Goal: Information Seeking & Learning: Learn about a topic

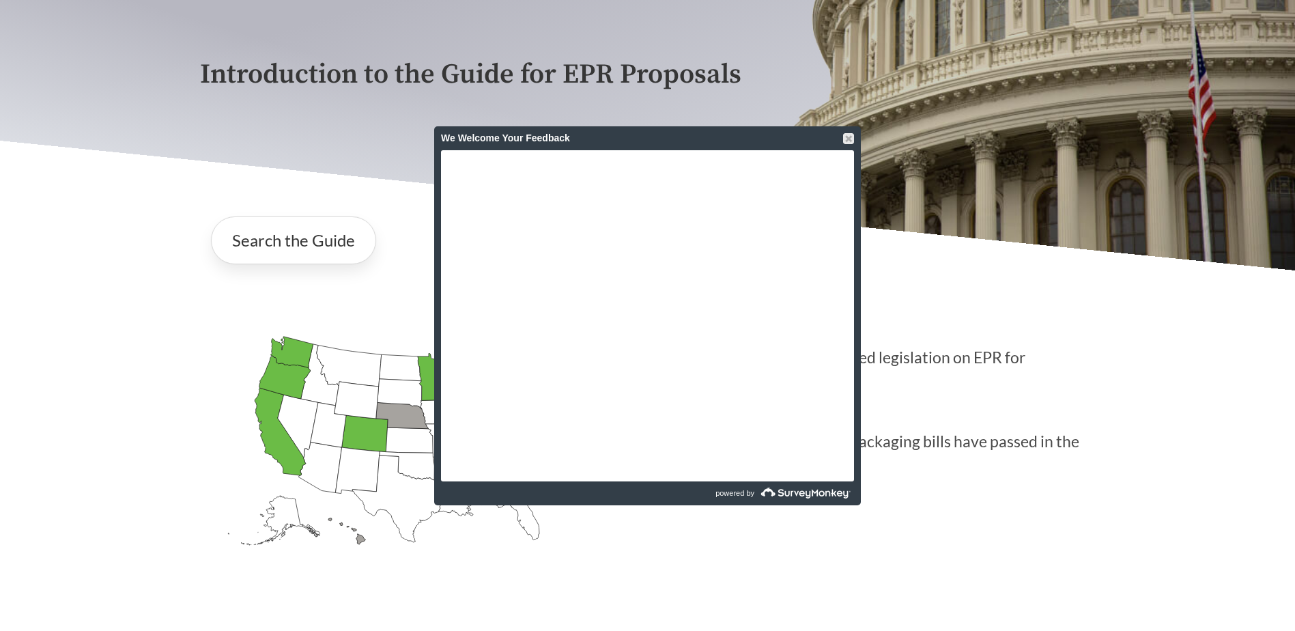
scroll to position [205, 0]
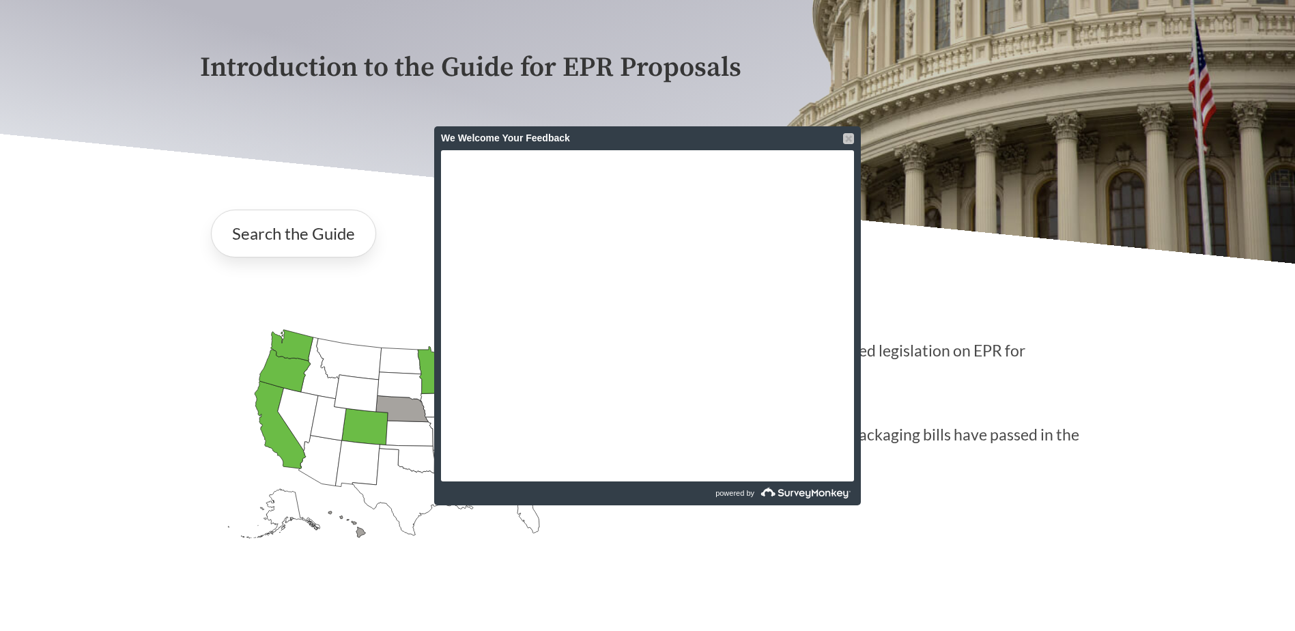
click at [848, 139] on div at bounding box center [848, 138] width 11 height 11
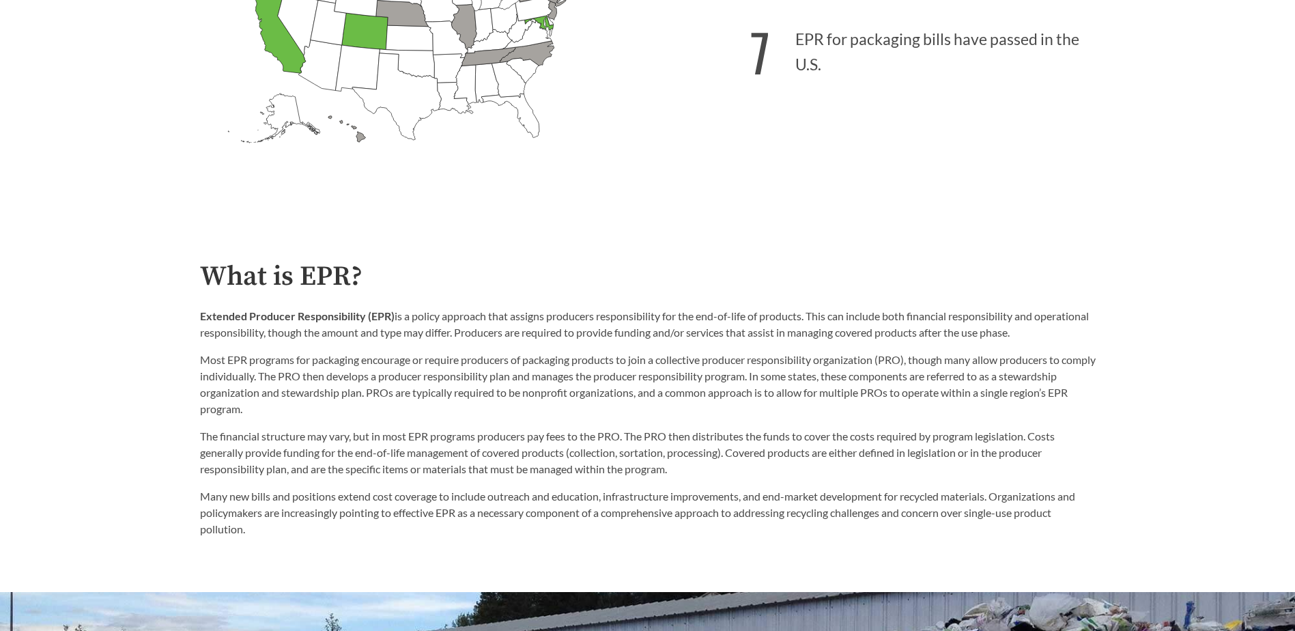
scroll to position [614, 0]
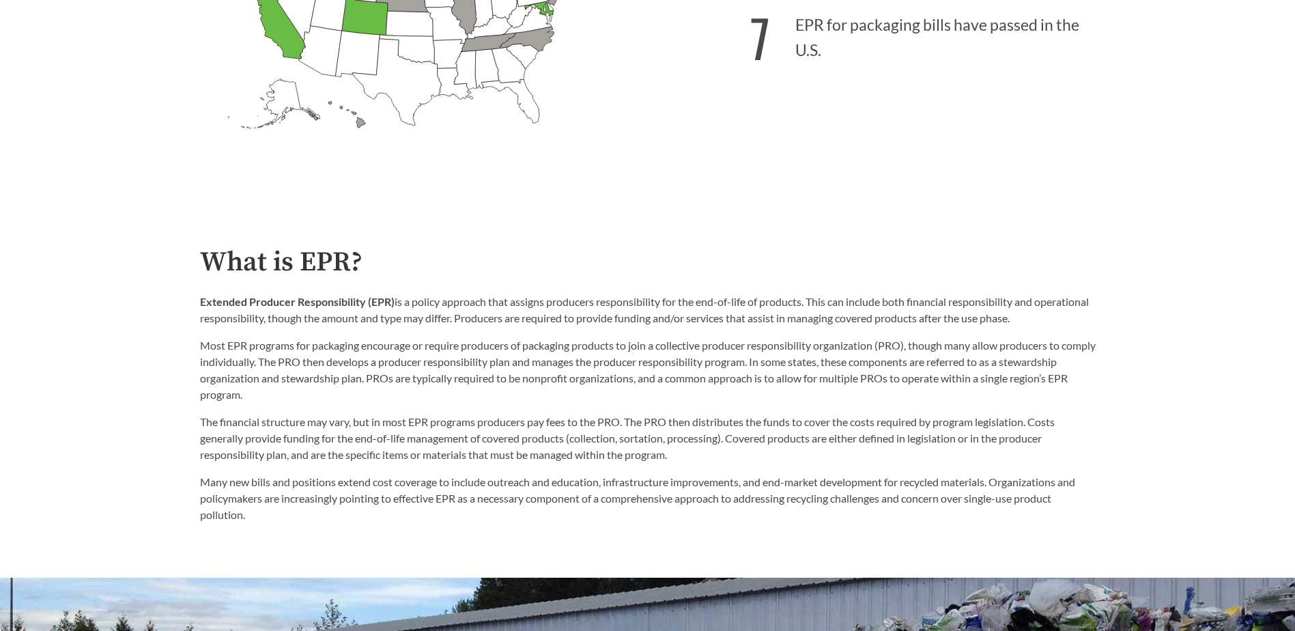
click at [676, 379] on p "Most EPR programs for packaging encourage or require producers of packaging pro…" at bounding box center [648, 370] width 896 height 66
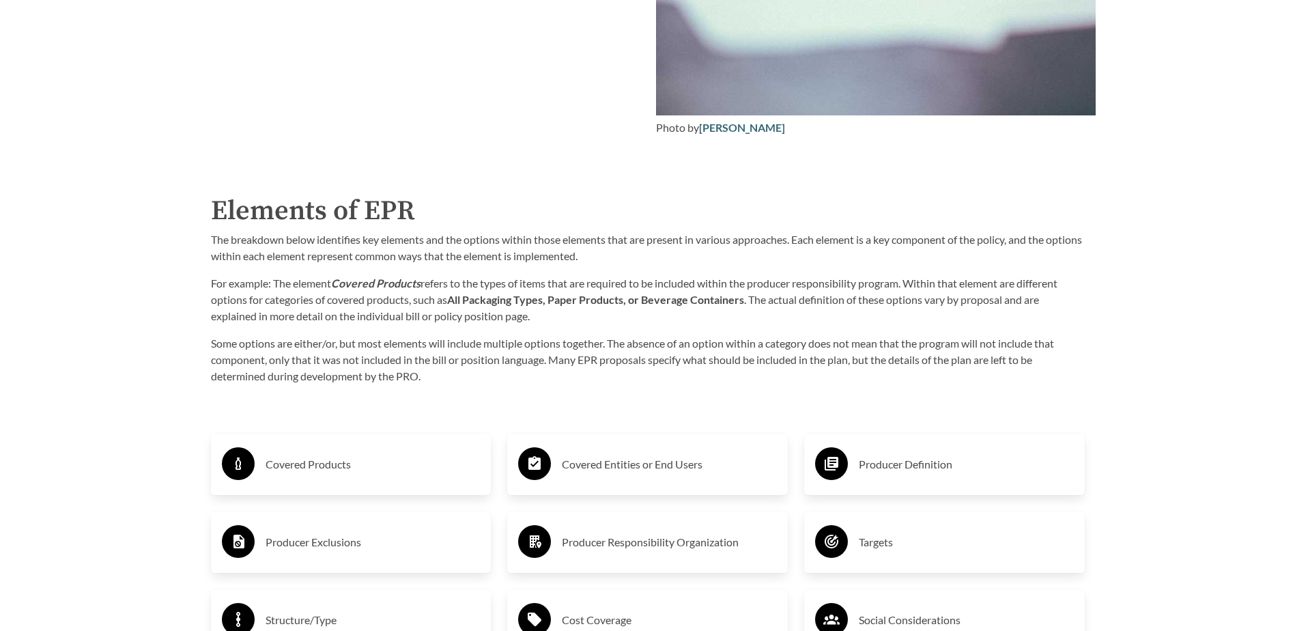
scroll to position [2185, 0]
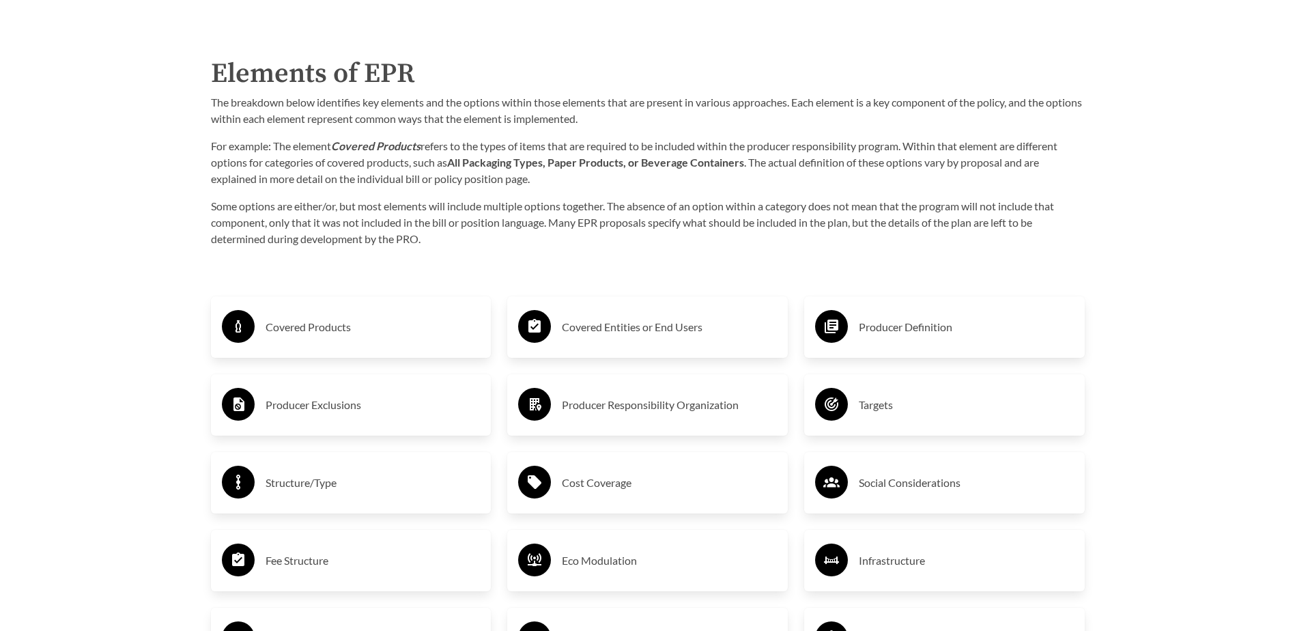
click at [411, 332] on h3 "Covered Products" at bounding box center [373, 327] width 215 height 22
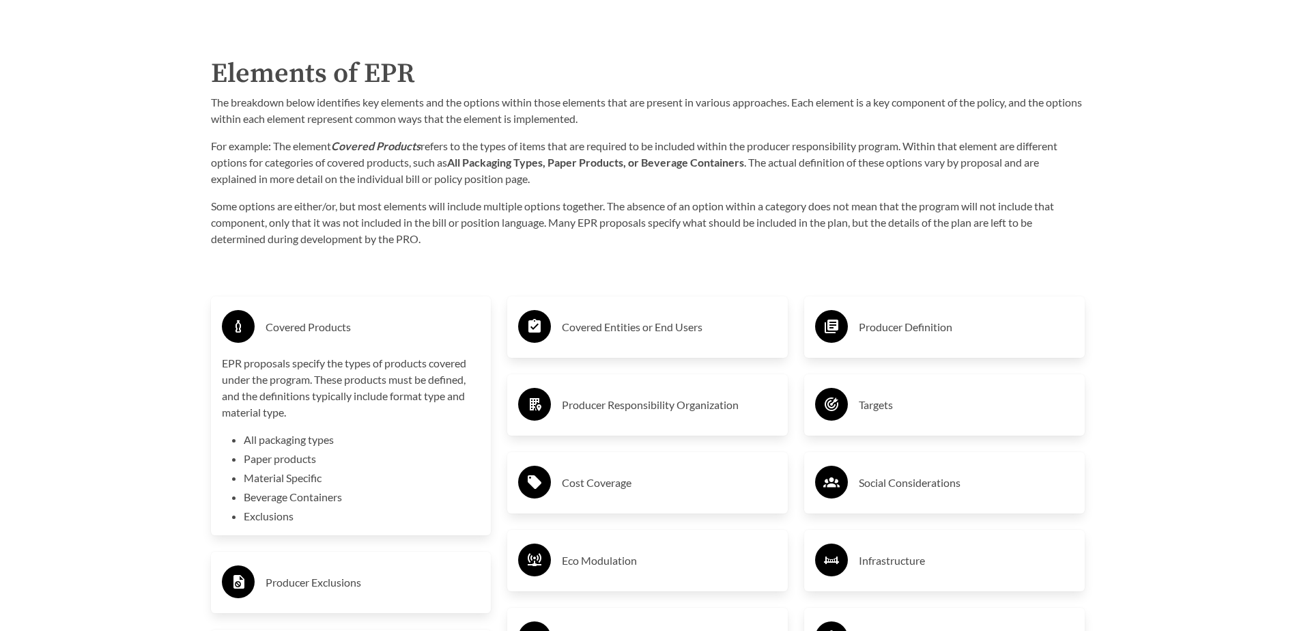
click at [544, 305] on div "Covered Entities or End Users" at bounding box center [647, 326] width 281 height 61
click at [544, 317] on circle at bounding box center [534, 326] width 33 height 33
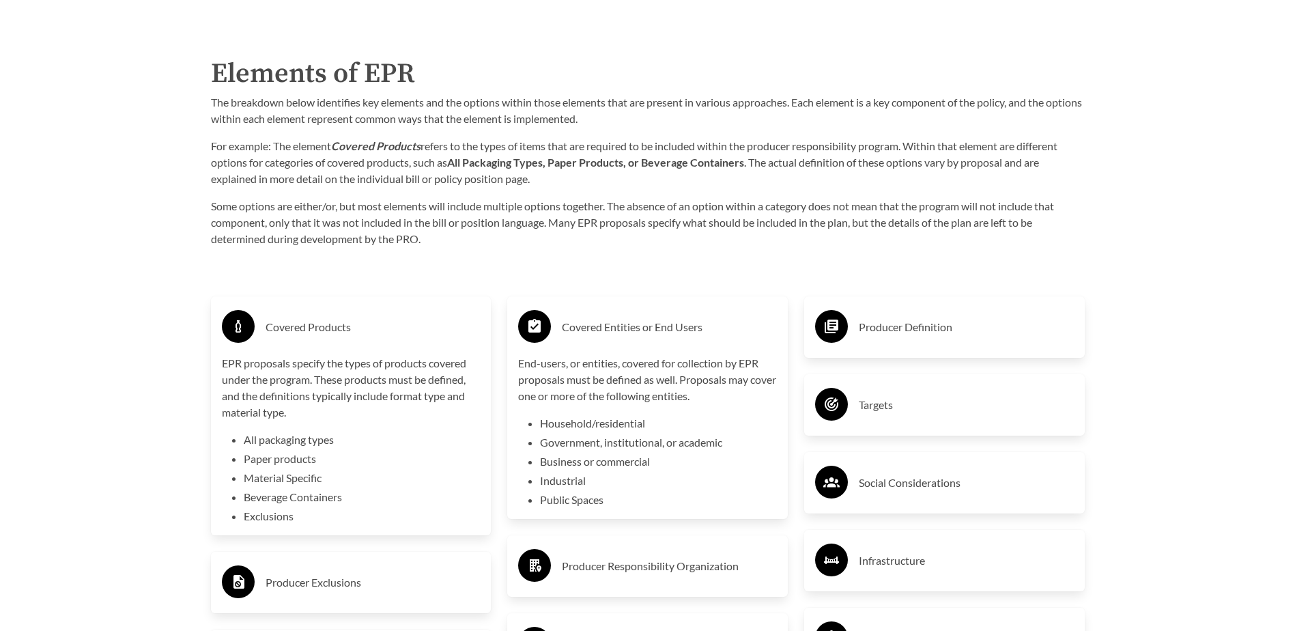
click at [939, 309] on div "Producer Definition" at bounding box center [944, 326] width 281 height 61
click at [942, 331] on h3 "Producer Definition" at bounding box center [966, 327] width 215 height 22
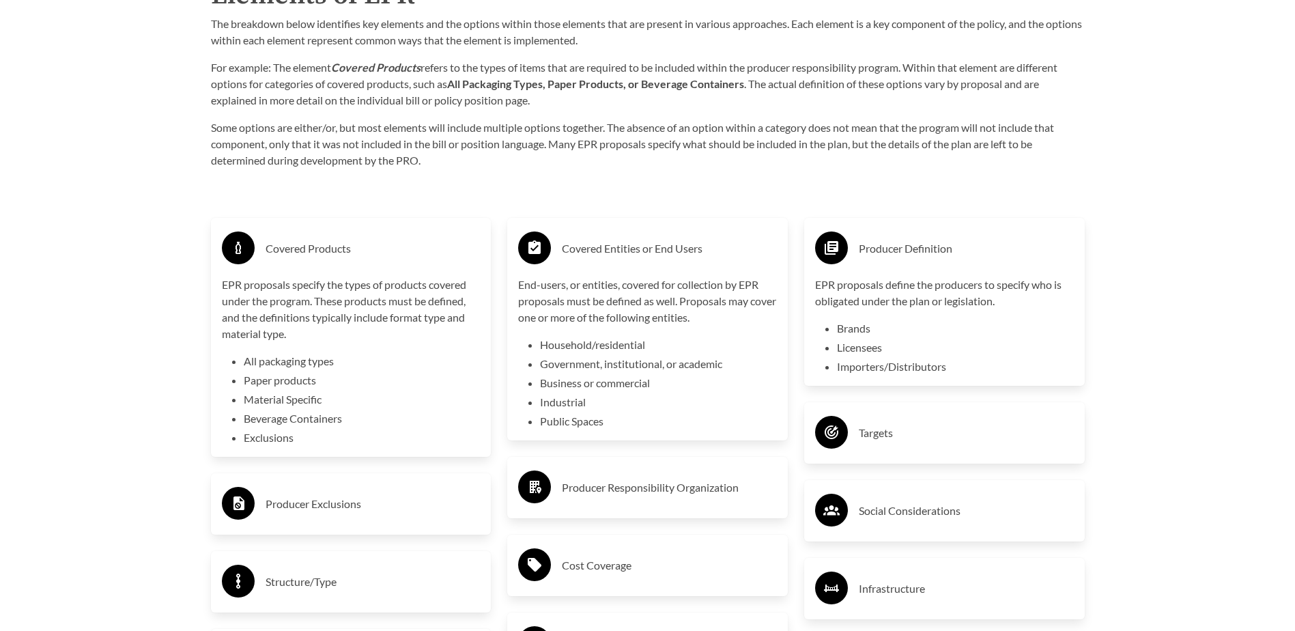
scroll to position [2526, 0]
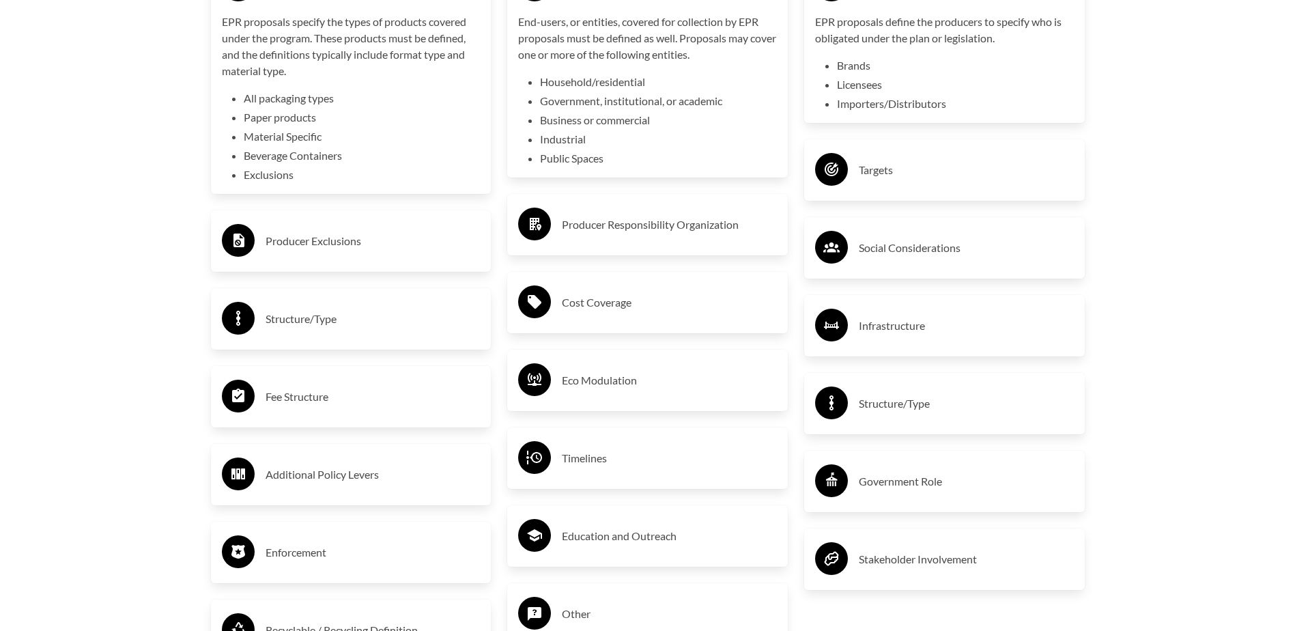
click at [892, 165] on h3 "Targets" at bounding box center [966, 170] width 215 height 22
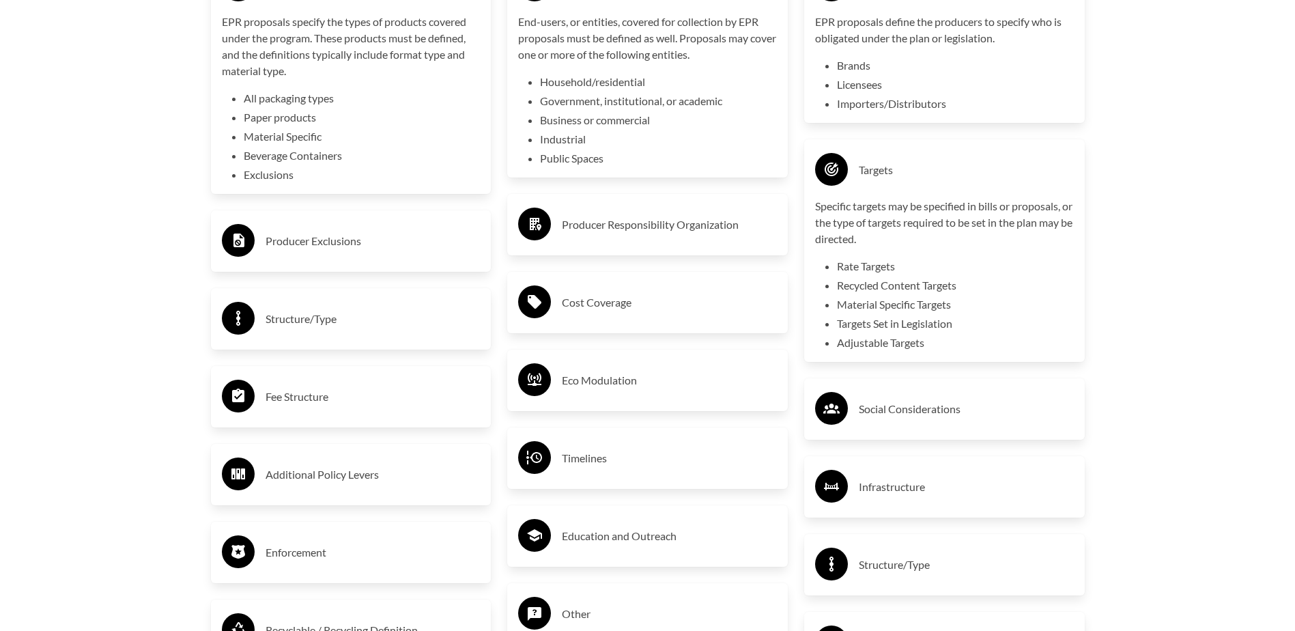
click at [722, 227] on h3 "Producer Responsibility Organization" at bounding box center [669, 225] width 215 height 22
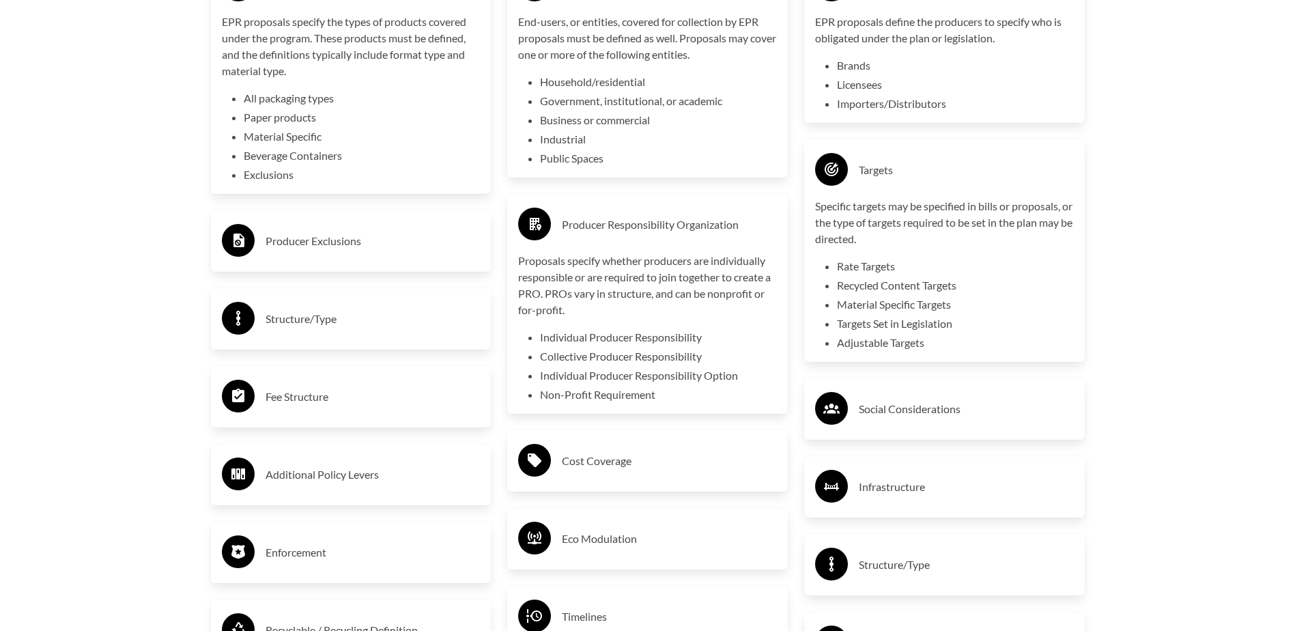
click at [425, 243] on h3 "Producer Exclusions" at bounding box center [373, 241] width 215 height 22
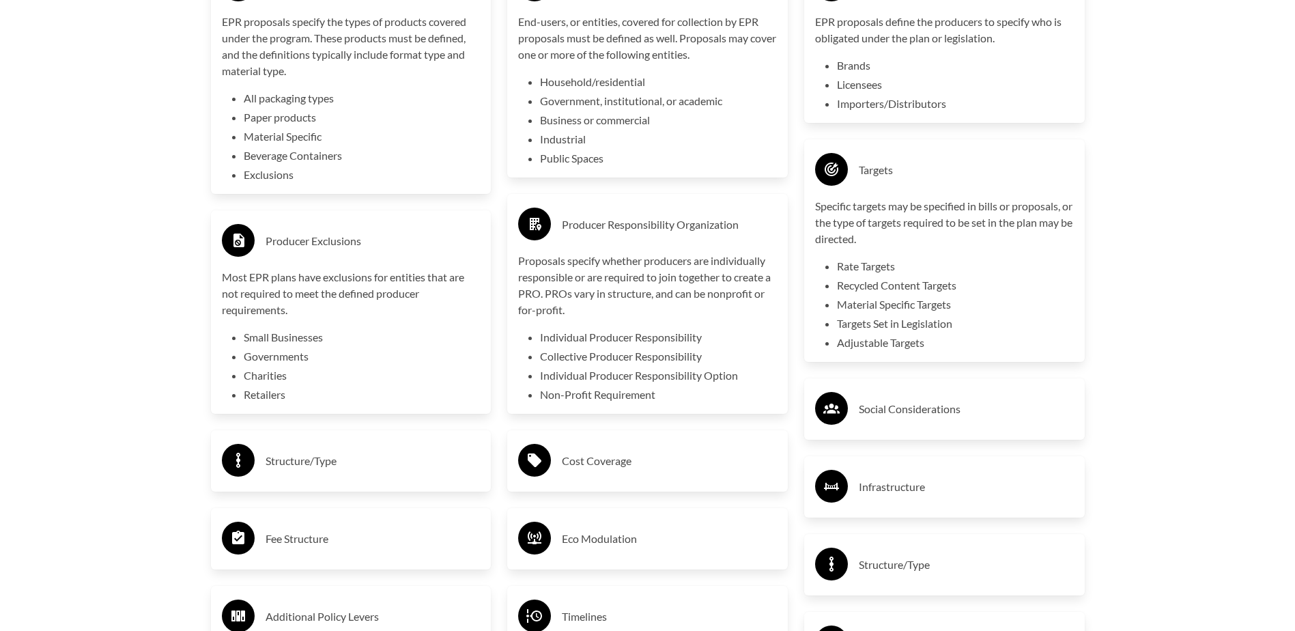
click at [391, 471] on h3 "Structure/Type" at bounding box center [373, 461] width 215 height 22
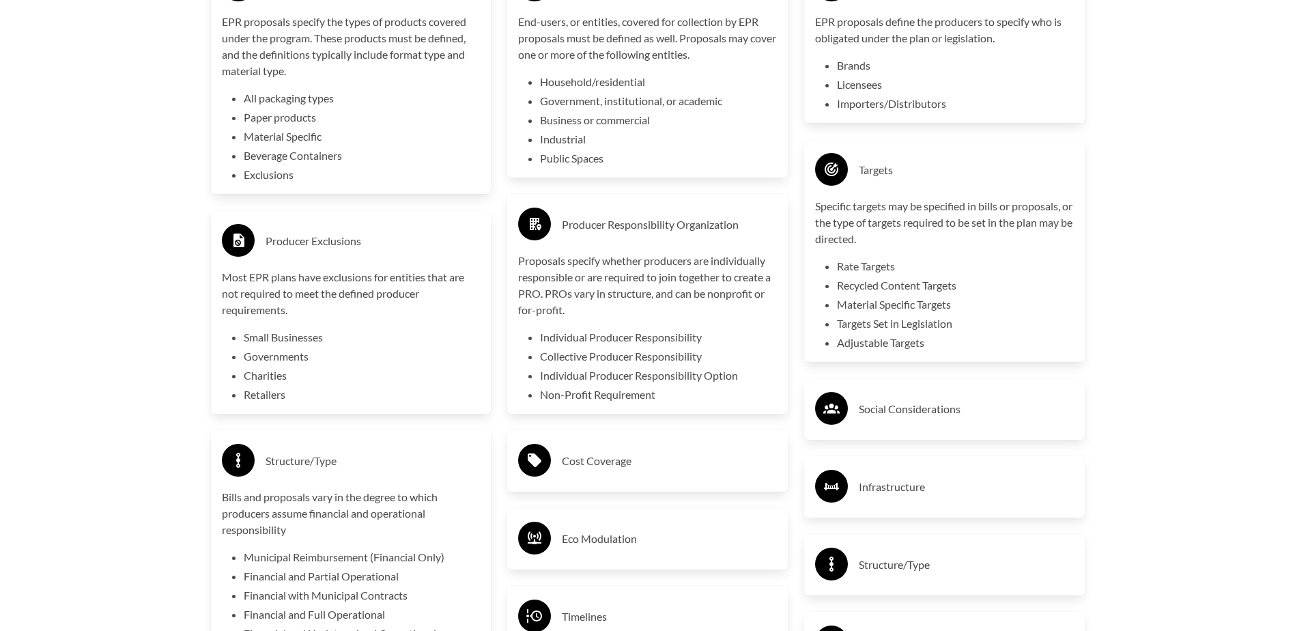
click at [686, 462] on h3 "Cost Coverage" at bounding box center [669, 461] width 215 height 22
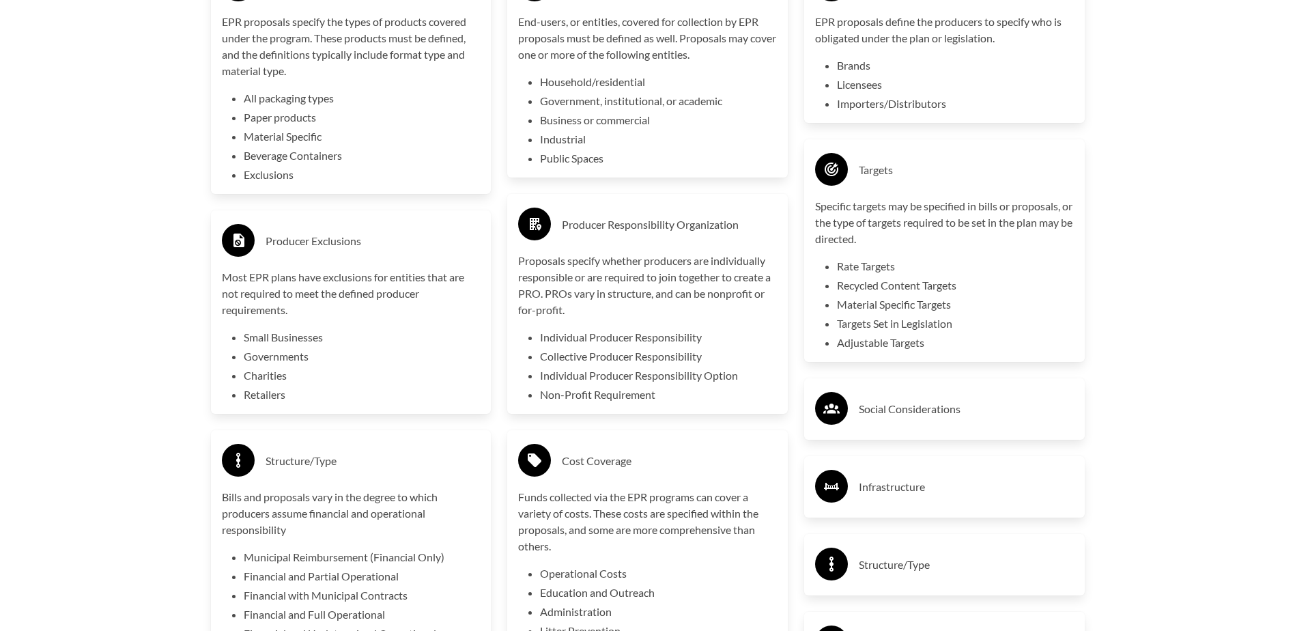
click at [985, 389] on div "Social Considerations" at bounding box center [944, 408] width 281 height 61
click at [985, 415] on h3 "Social Considerations" at bounding box center [966, 409] width 215 height 22
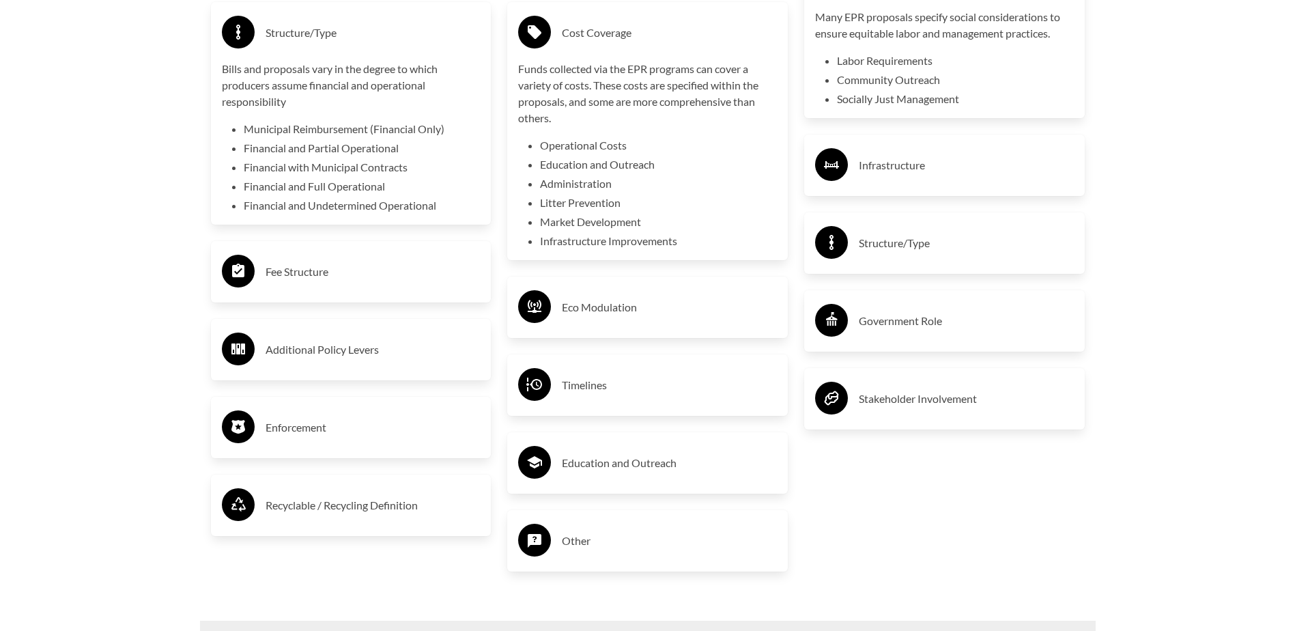
scroll to position [3072, 0]
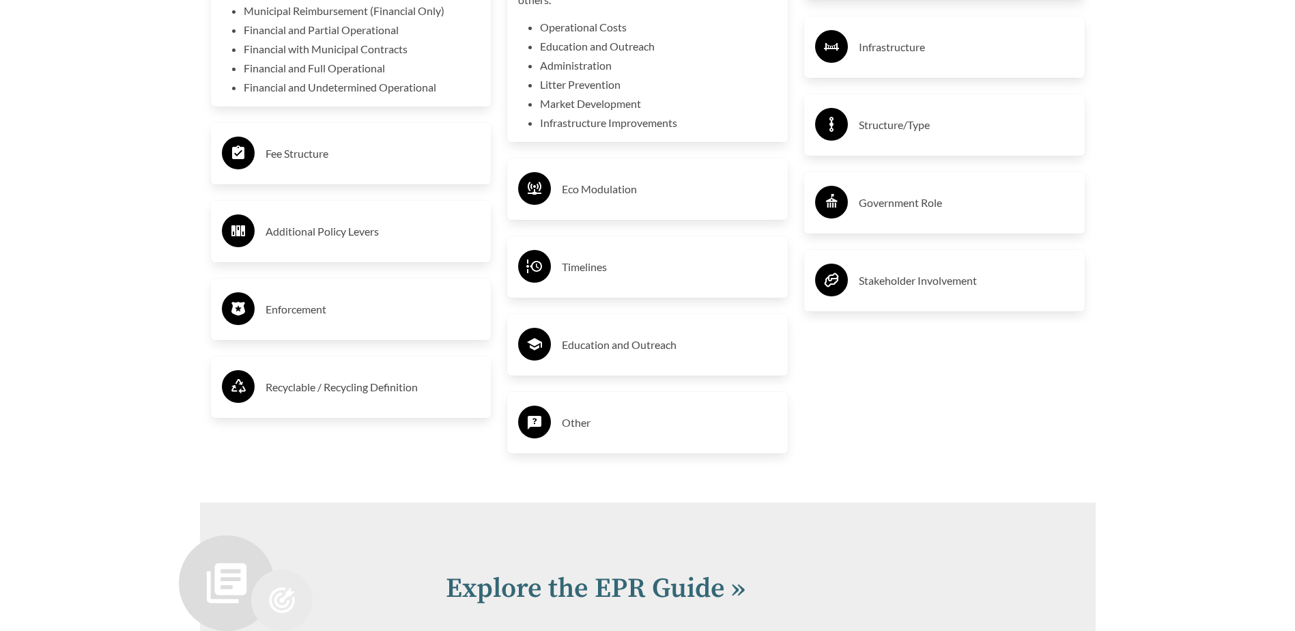
click at [619, 453] on div "Other" at bounding box center [647, 422] width 281 height 61
click at [636, 415] on h3 "Other" at bounding box center [669, 423] width 215 height 22
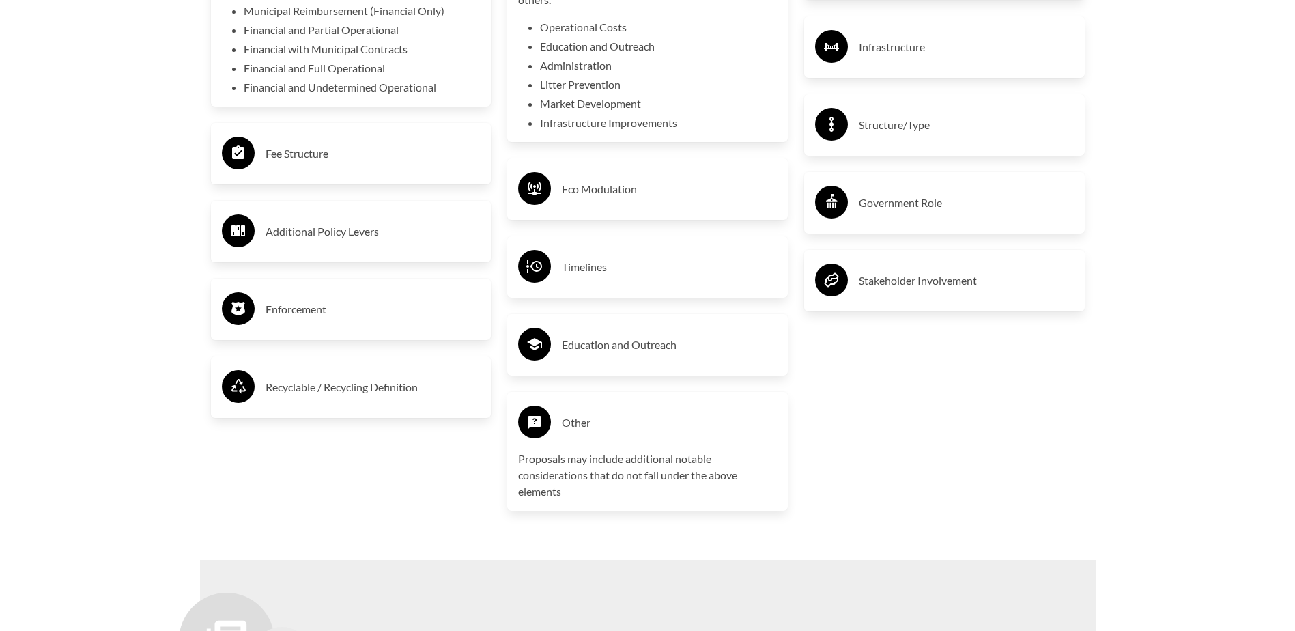
drag, startPoint x: 373, startPoint y: 392, endPoint x: 400, endPoint y: 387, distance: 27.1
click at [374, 392] on h3 "Recyclable / Recycling Definition" at bounding box center [373, 387] width 215 height 22
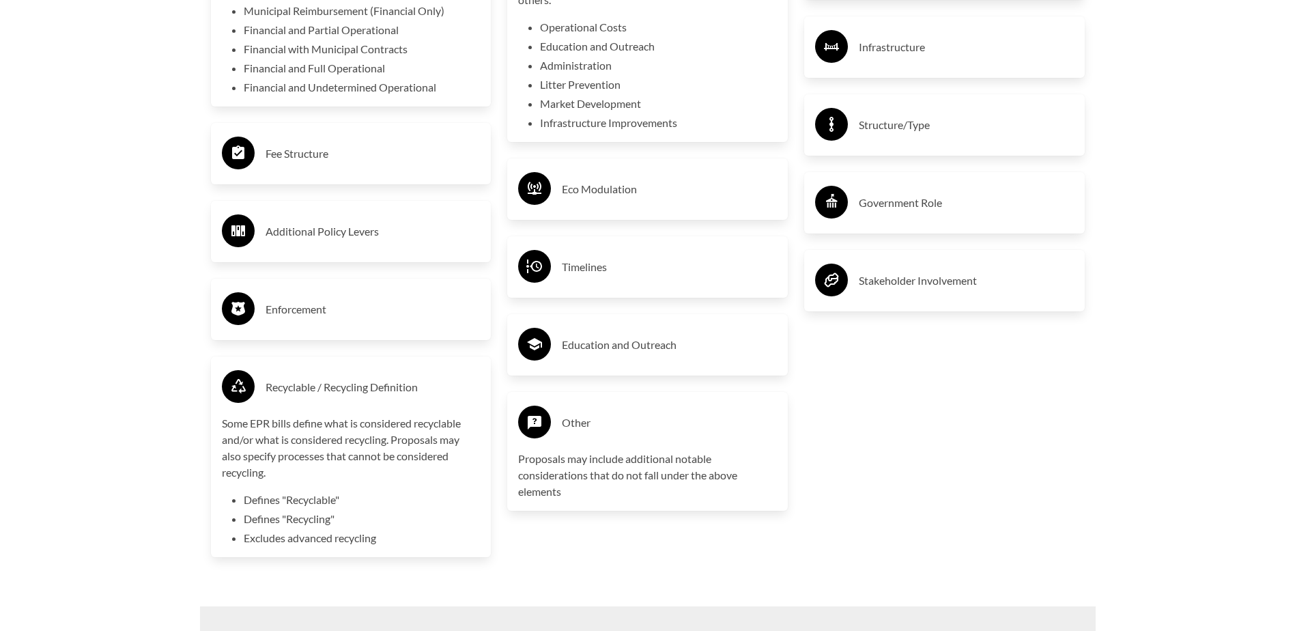
drag, startPoint x: 608, startPoint y: 357, endPoint x: 584, endPoint y: 356, distance: 24.6
click at [608, 356] on h3 "Education and Outreach" at bounding box center [669, 345] width 215 height 22
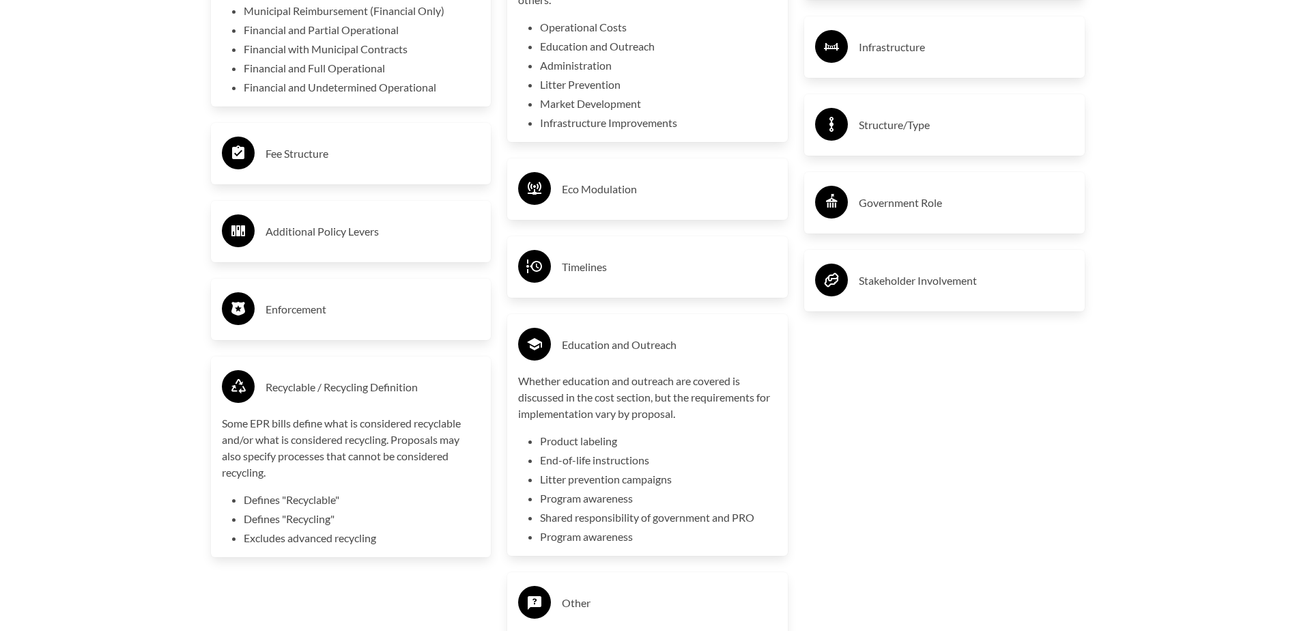
click at [336, 307] on h3 "Enforcement" at bounding box center [373, 309] width 215 height 22
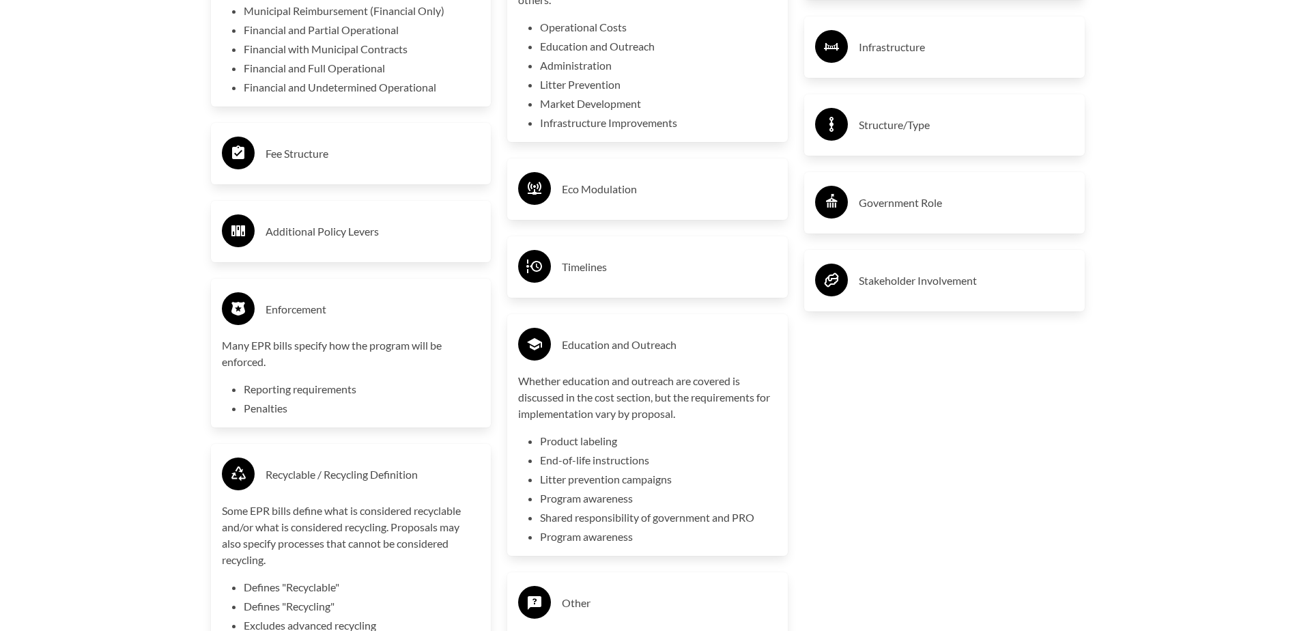
click at [885, 278] on h3 "Stakeholder Involvement" at bounding box center [966, 281] width 215 height 22
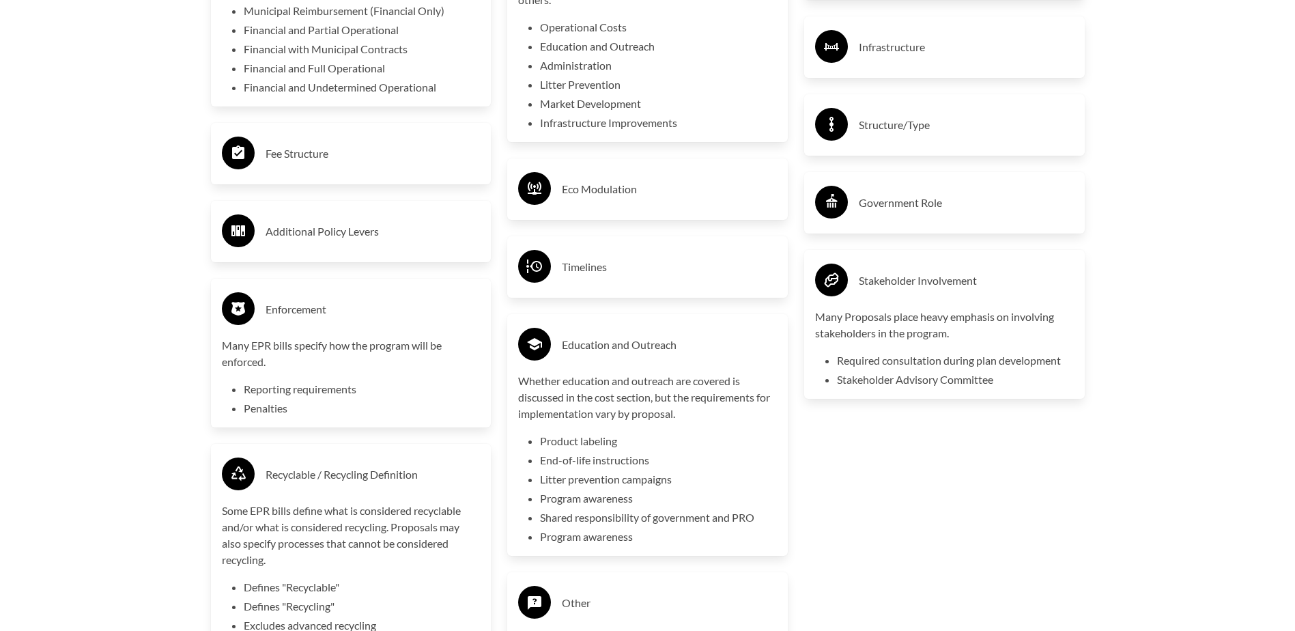
click at [594, 278] on h3 "Timelines" at bounding box center [669, 267] width 215 height 22
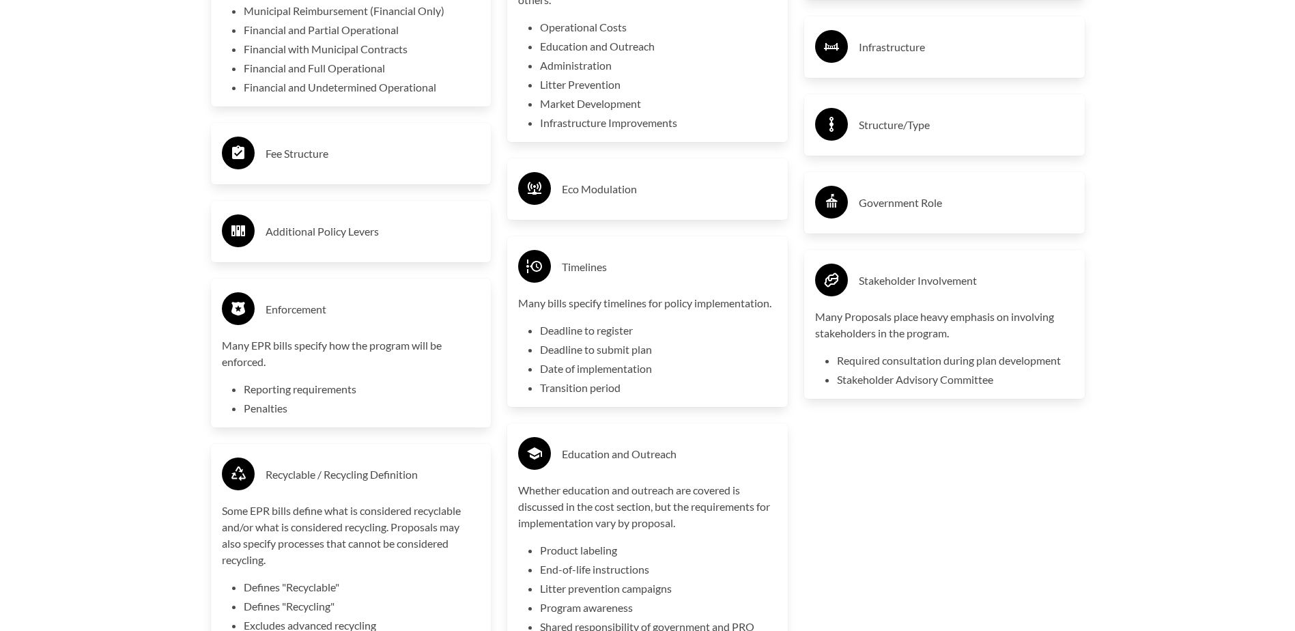
click at [373, 223] on div "Additional Policy Levers" at bounding box center [351, 232] width 259 height 40
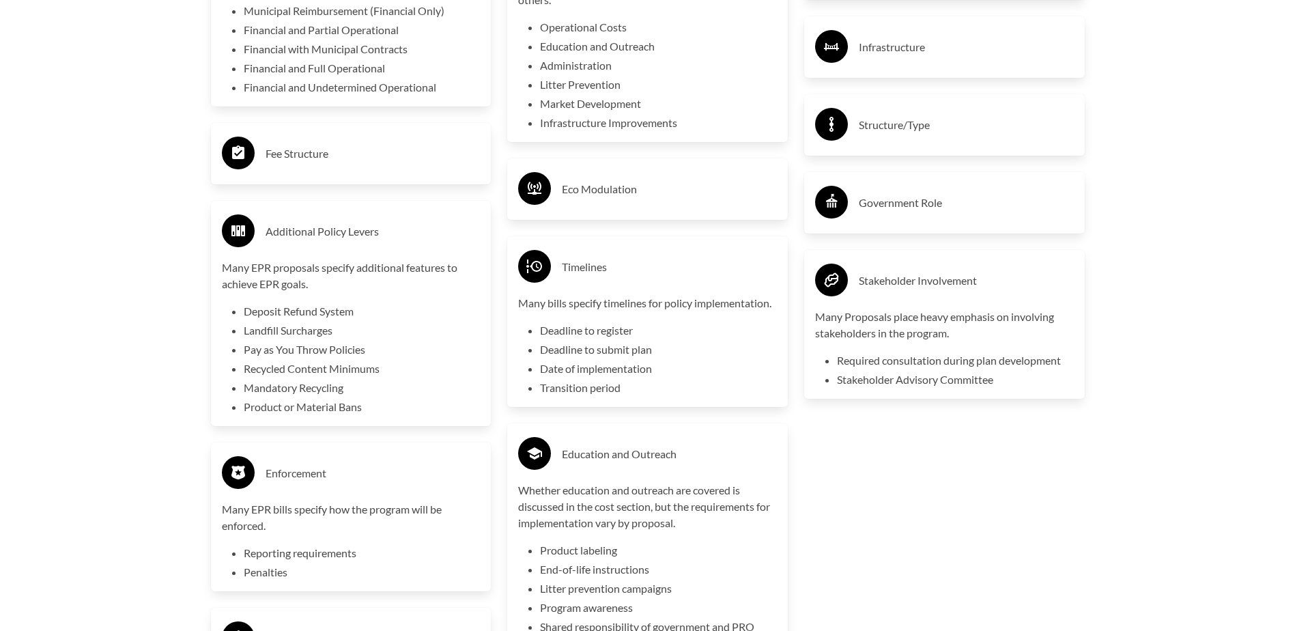
click at [684, 190] on h3 "Eco Modulation" at bounding box center [669, 189] width 215 height 22
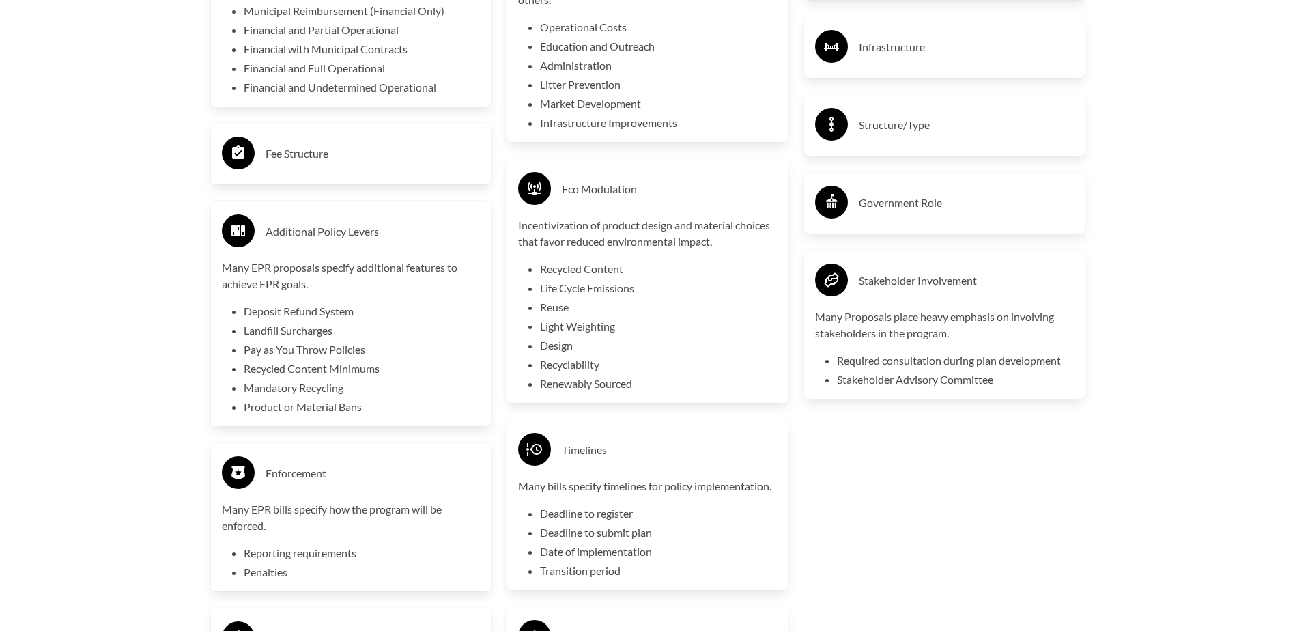
click at [931, 189] on div "Government Role" at bounding box center [944, 203] width 259 height 40
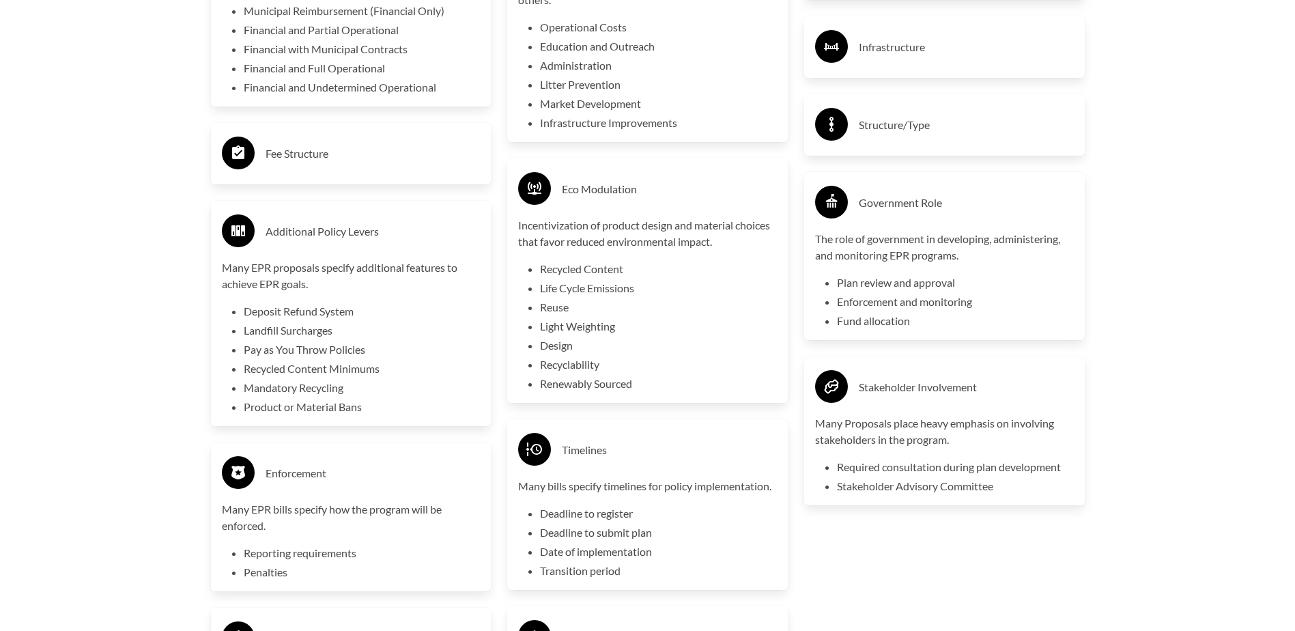
click at [919, 132] on h3 "Structure/Type" at bounding box center [966, 125] width 215 height 22
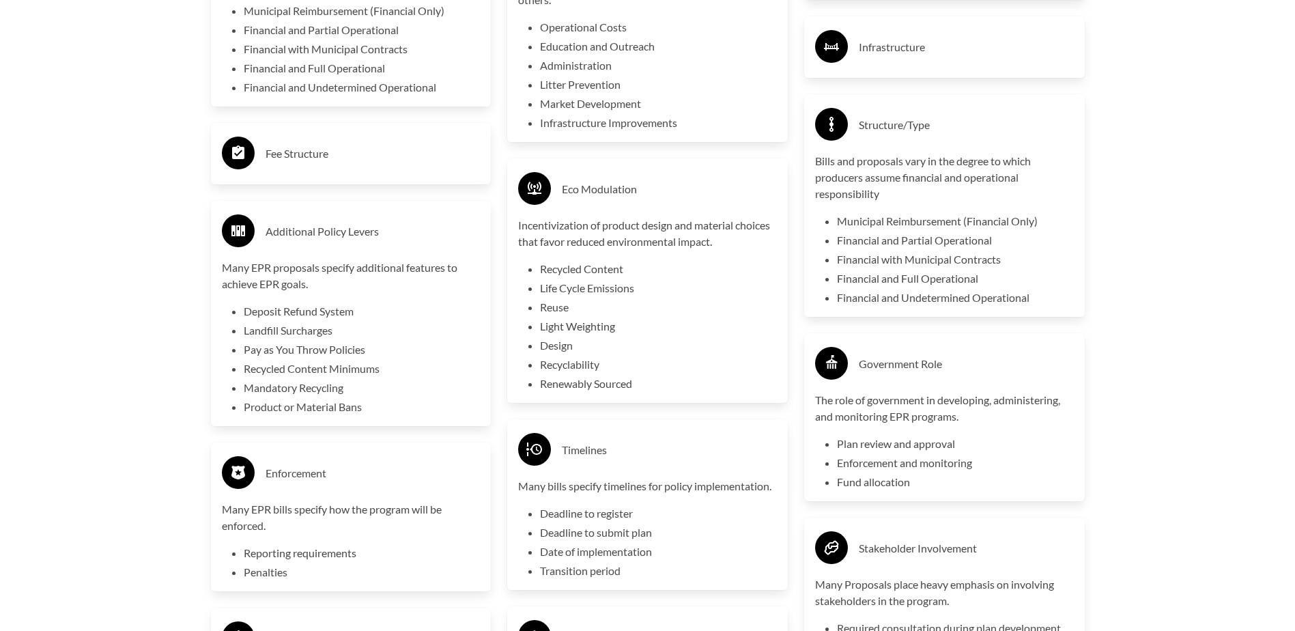
click at [360, 161] on h3 "Fee Structure" at bounding box center [373, 154] width 215 height 22
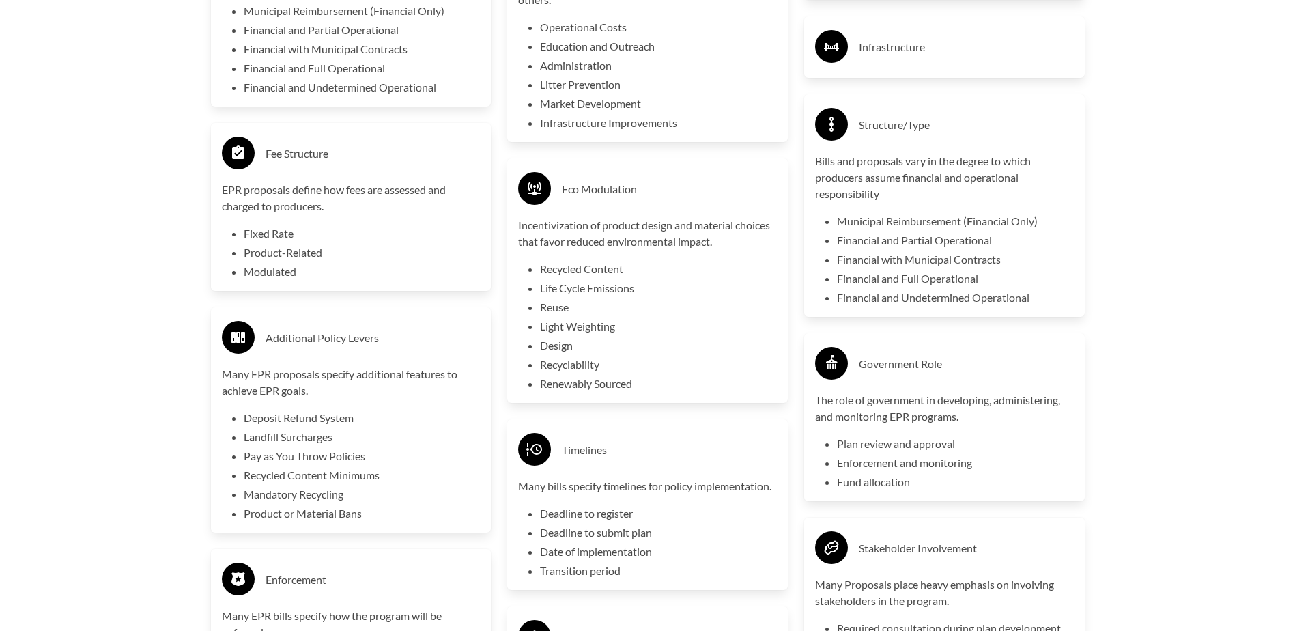
click at [1021, 38] on div "Infrastructure" at bounding box center [944, 47] width 259 height 40
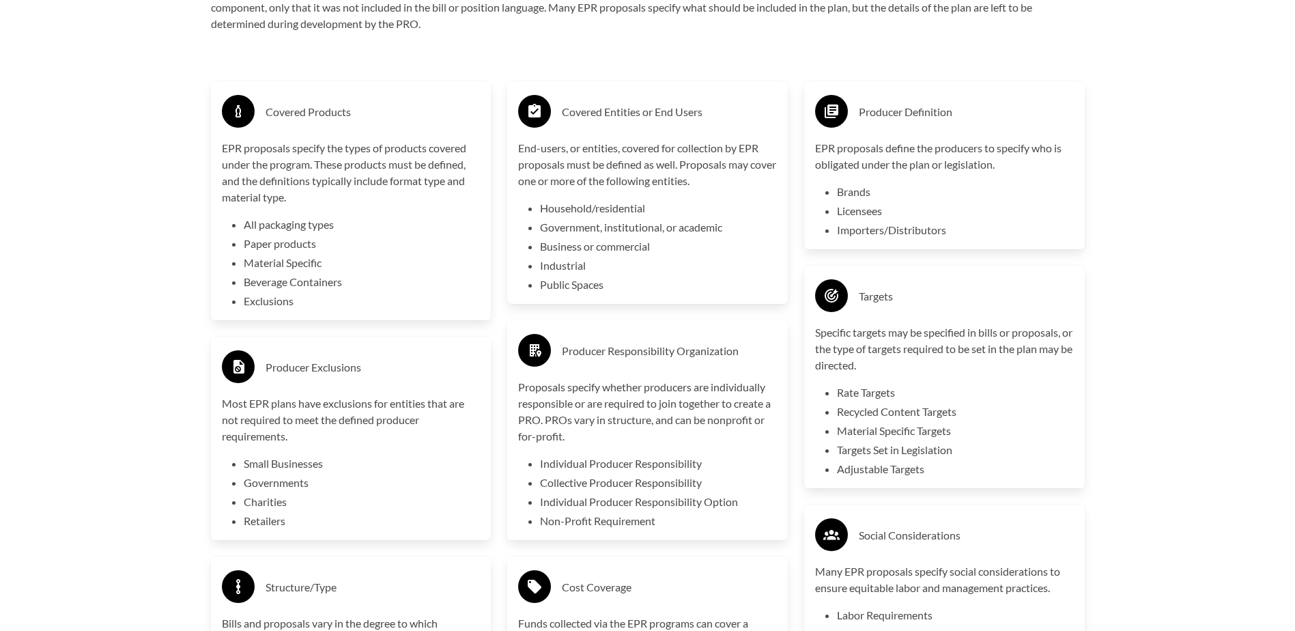
scroll to position [2390, 0]
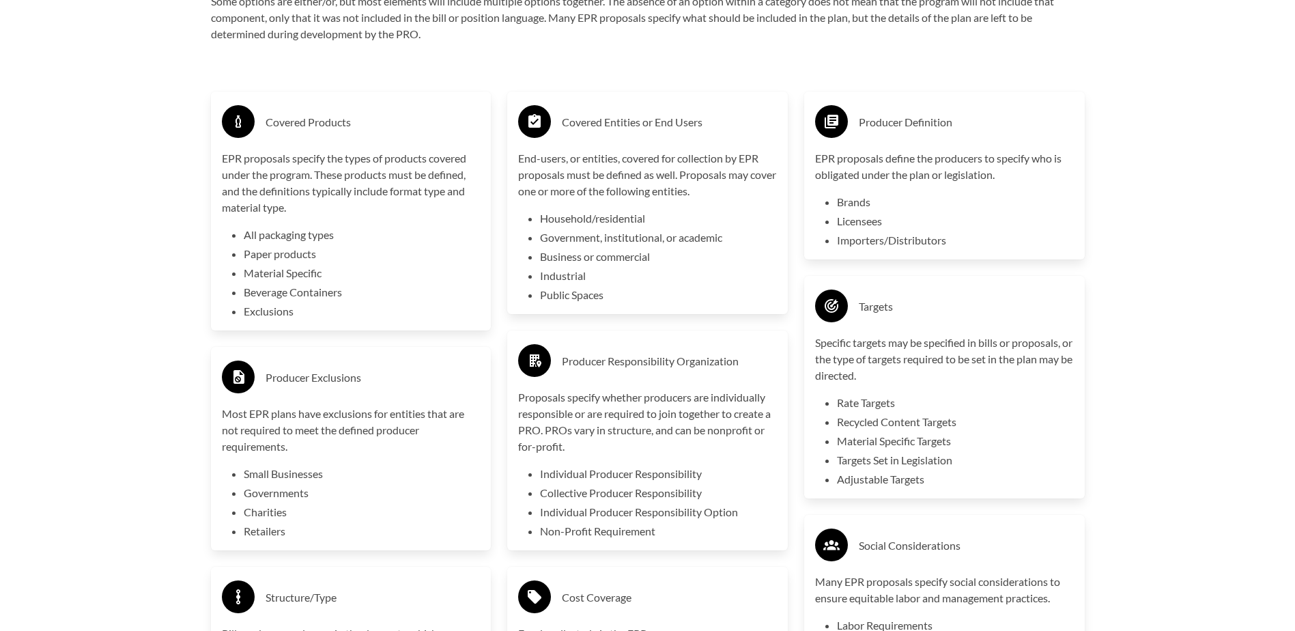
click at [360, 117] on h3 "Covered Products" at bounding box center [373, 122] width 215 height 22
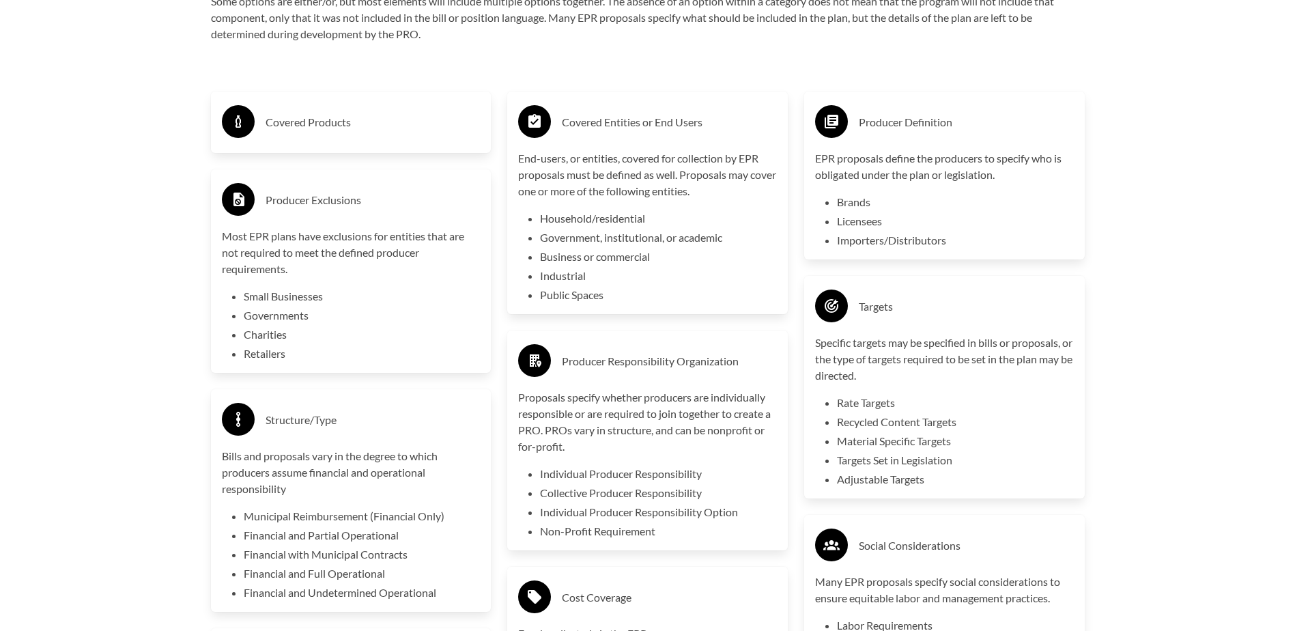
click at [703, 119] on h3 "Covered Entities or End Users" at bounding box center [669, 122] width 215 height 22
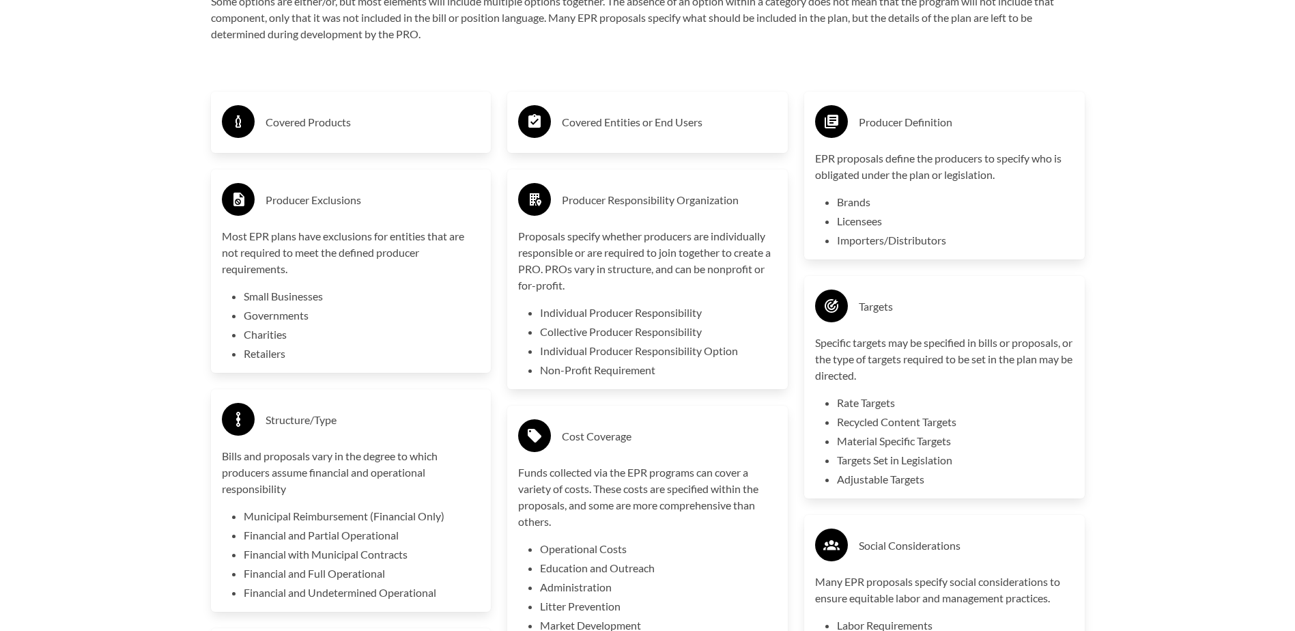
click at [976, 122] on h3 "Producer Definition" at bounding box center [966, 122] width 215 height 22
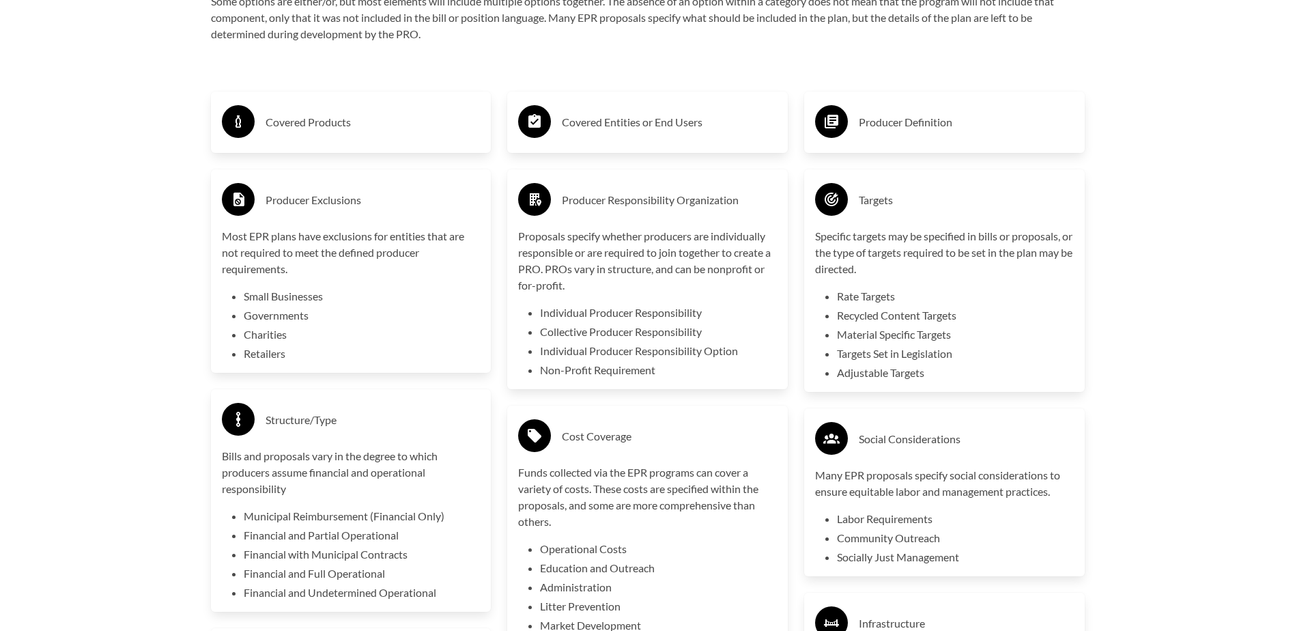
click at [391, 186] on div "Producer Exclusions" at bounding box center [351, 200] width 259 height 40
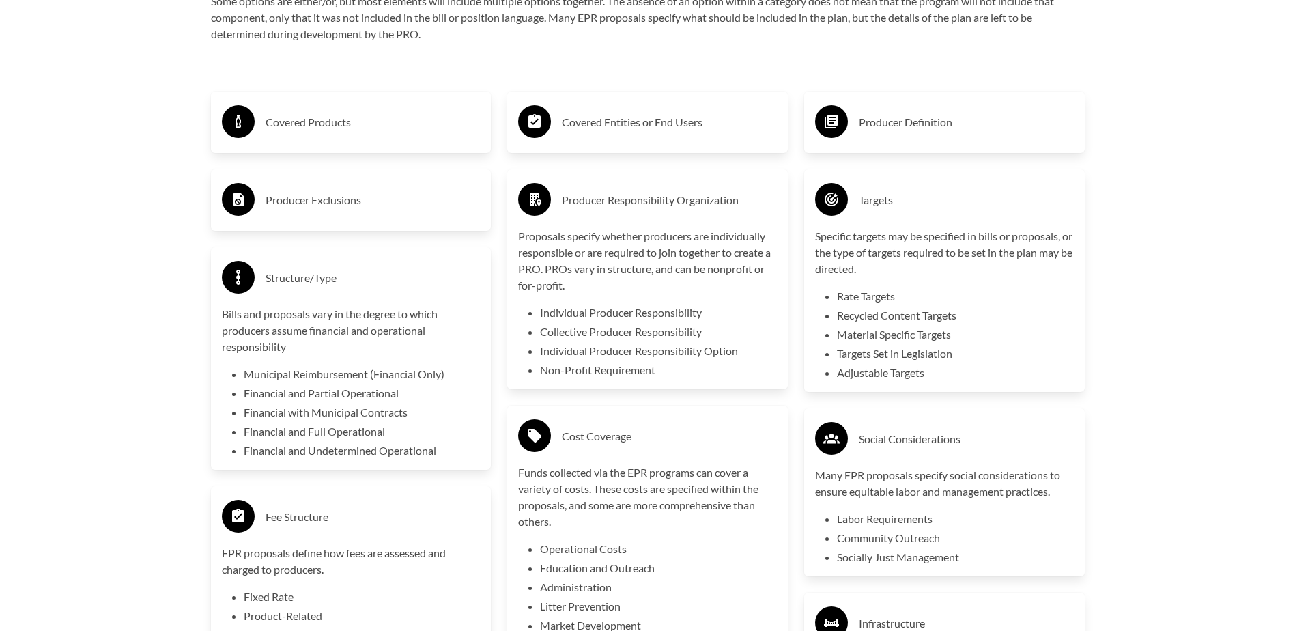
click at [632, 217] on div "Producer Responsibility Organization" at bounding box center [647, 200] width 259 height 40
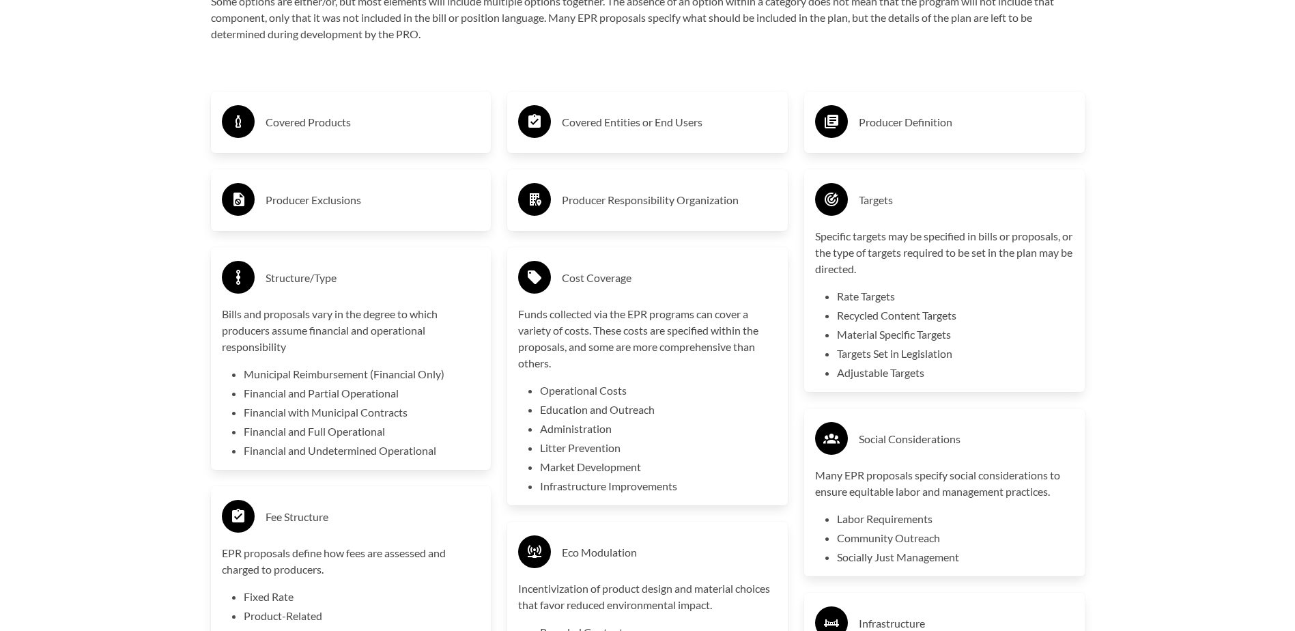
click at [991, 195] on h3 "Targets" at bounding box center [966, 200] width 215 height 22
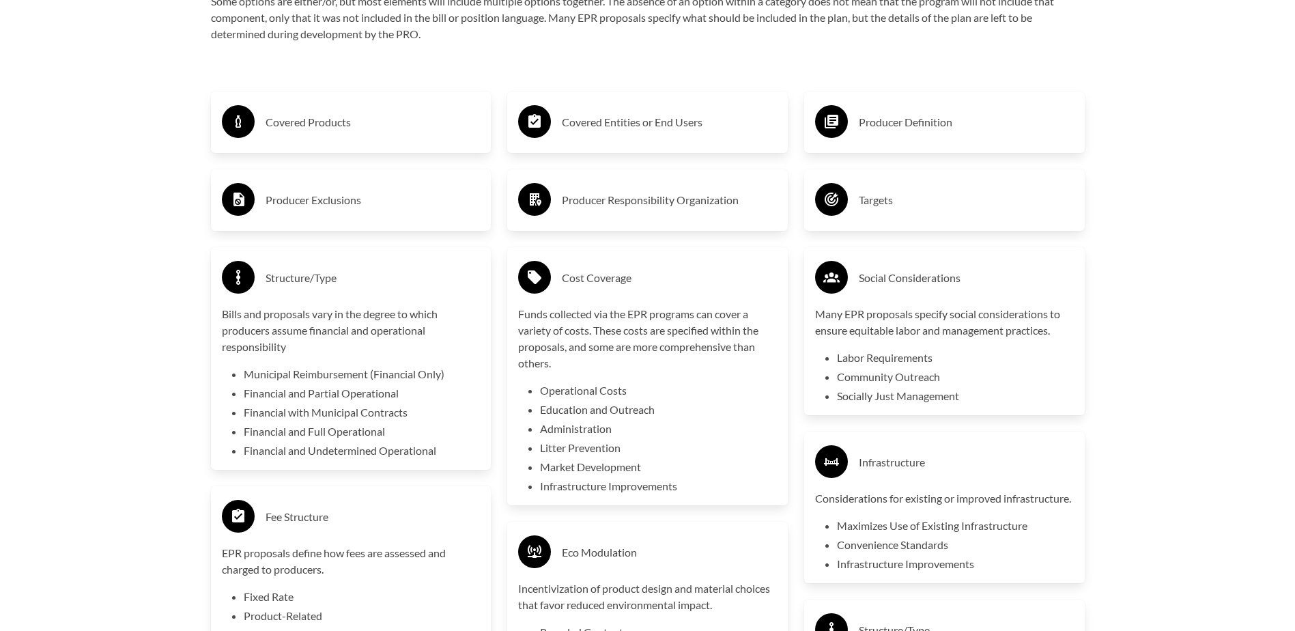
click at [414, 283] on h3 "Structure/Type" at bounding box center [373, 278] width 215 height 22
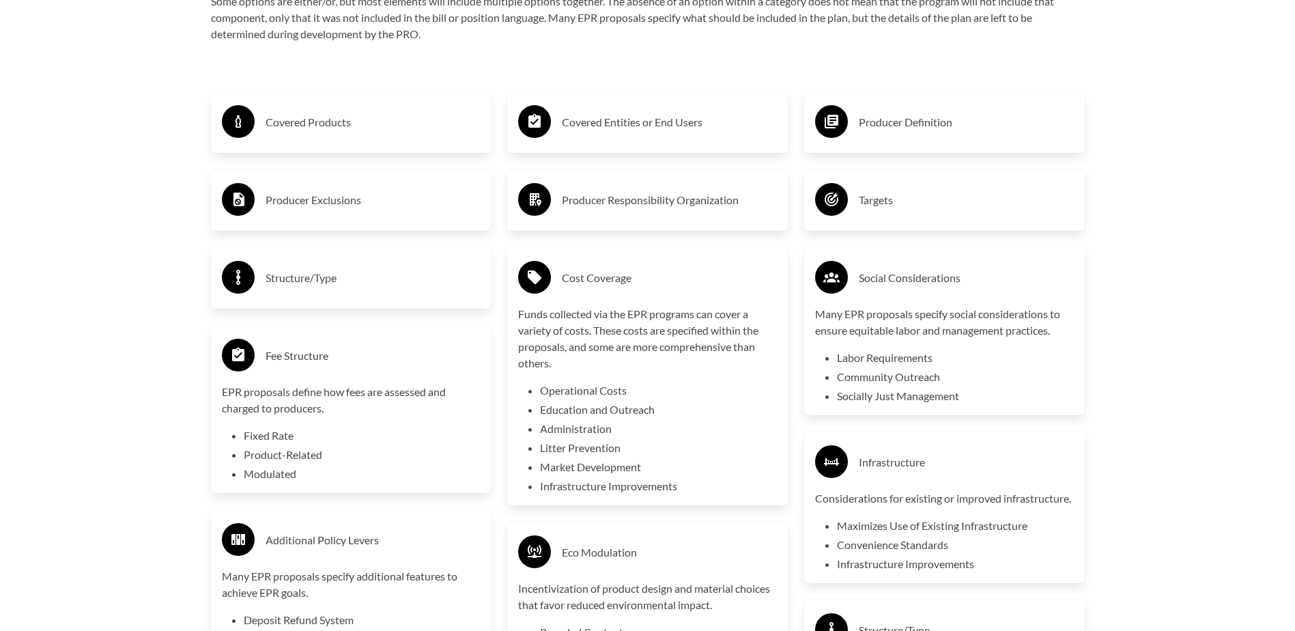
click at [661, 266] on div "Cost Coverage" at bounding box center [647, 278] width 259 height 40
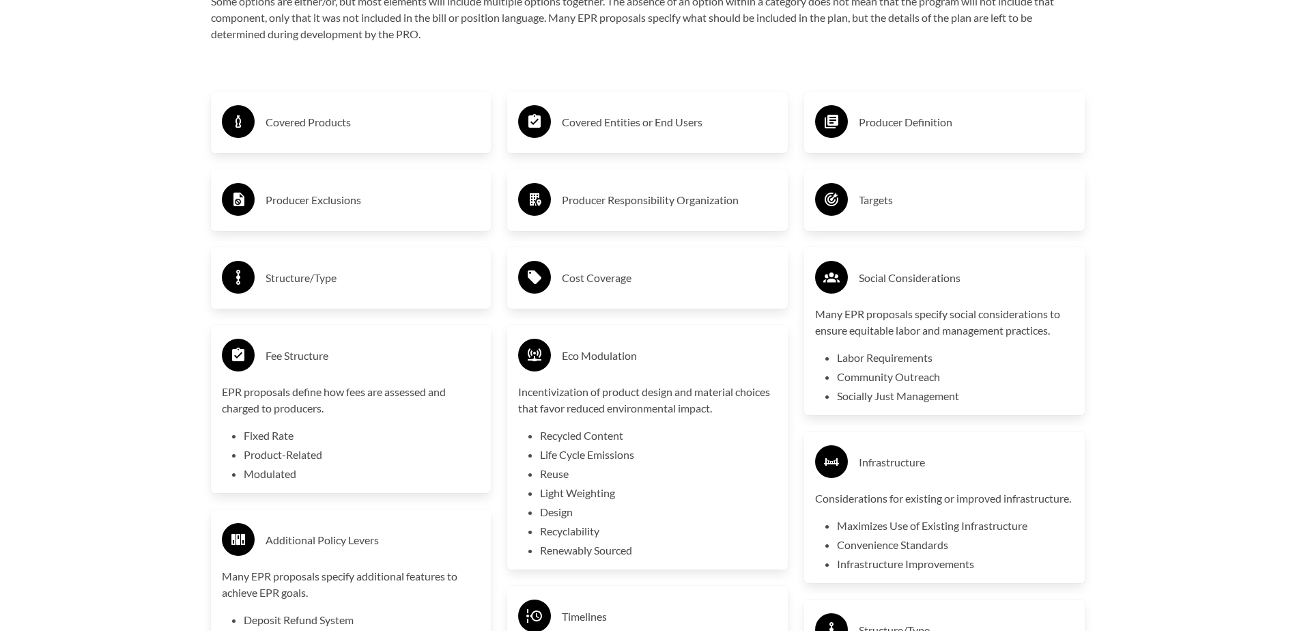
click at [901, 270] on h3 "Social Considerations" at bounding box center [966, 278] width 215 height 22
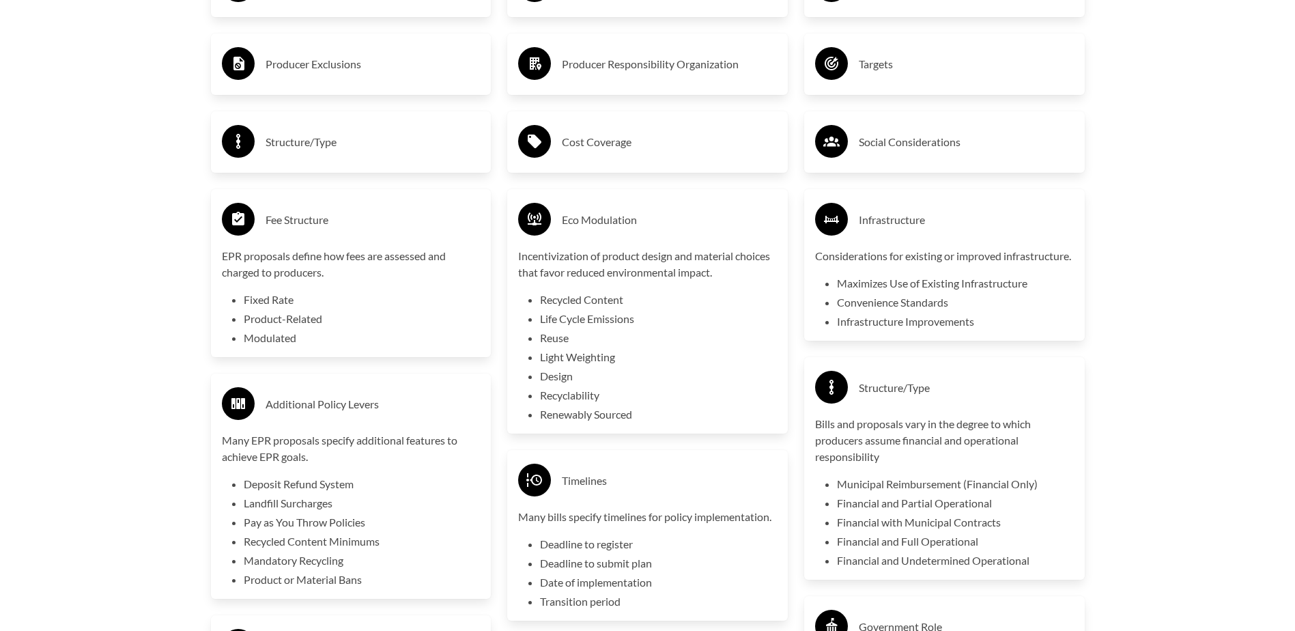
scroll to position [2526, 0]
click at [386, 214] on h3 "Fee Structure" at bounding box center [373, 219] width 215 height 22
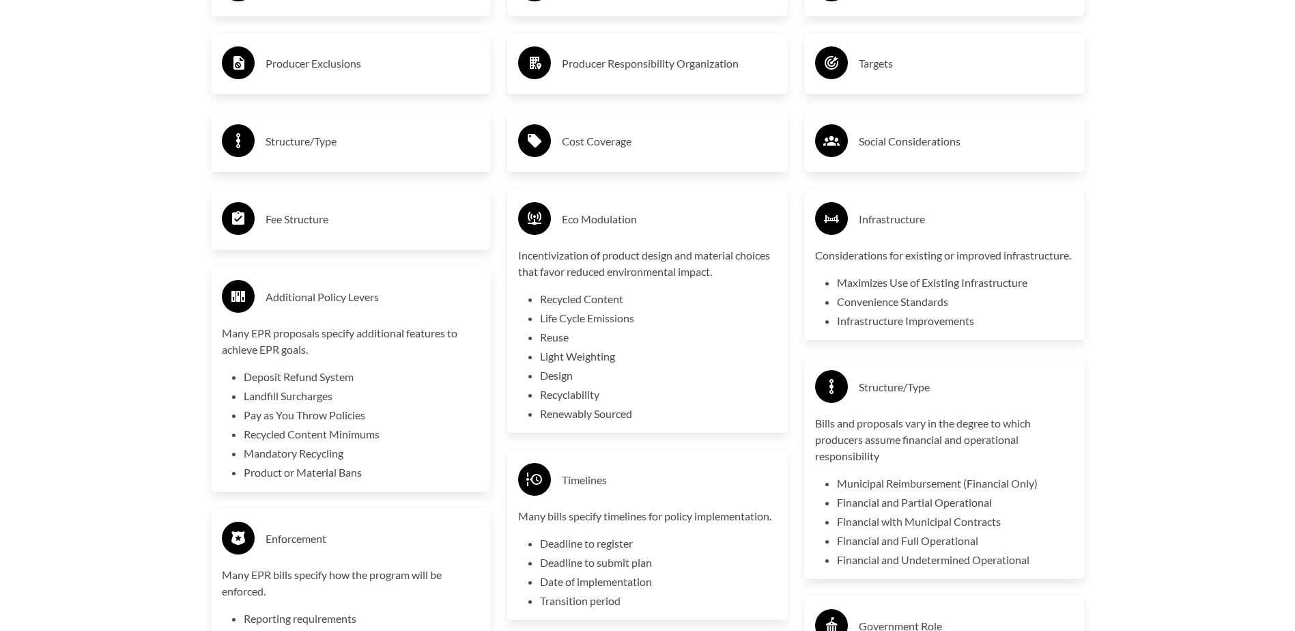
click at [664, 223] on h3 "Eco Modulation" at bounding box center [669, 219] width 215 height 22
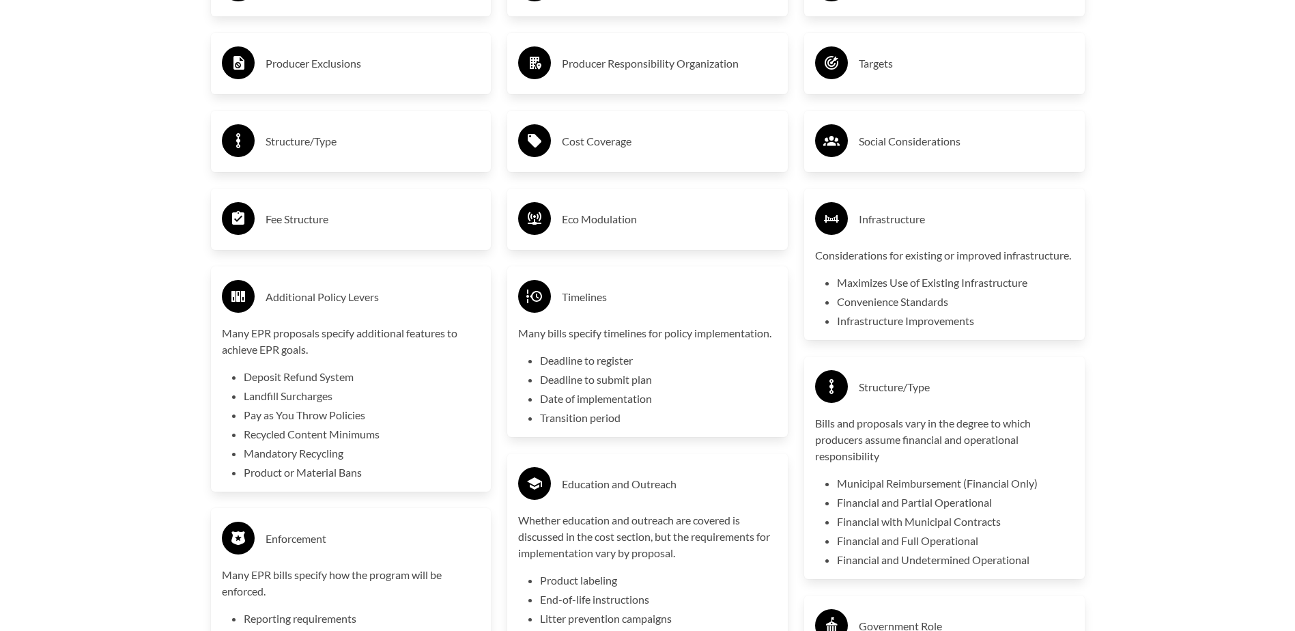
click at [926, 212] on h3 "Infrastructure" at bounding box center [966, 219] width 215 height 22
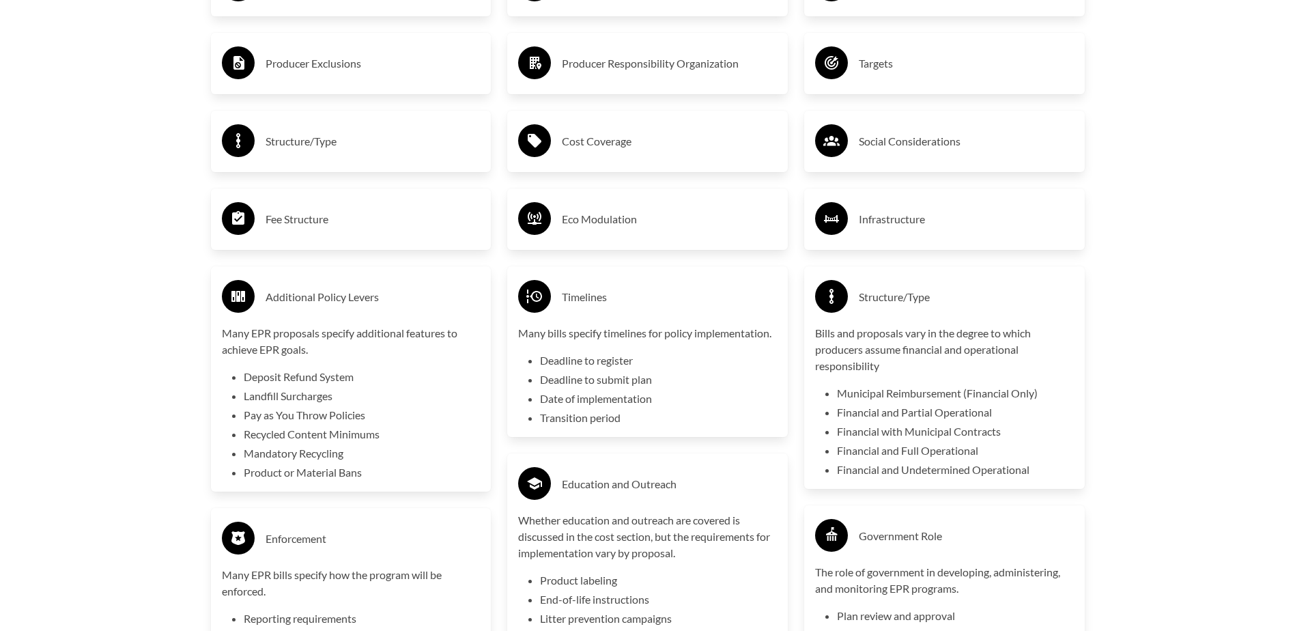
click at [659, 292] on h3 "Timelines" at bounding box center [669, 297] width 215 height 22
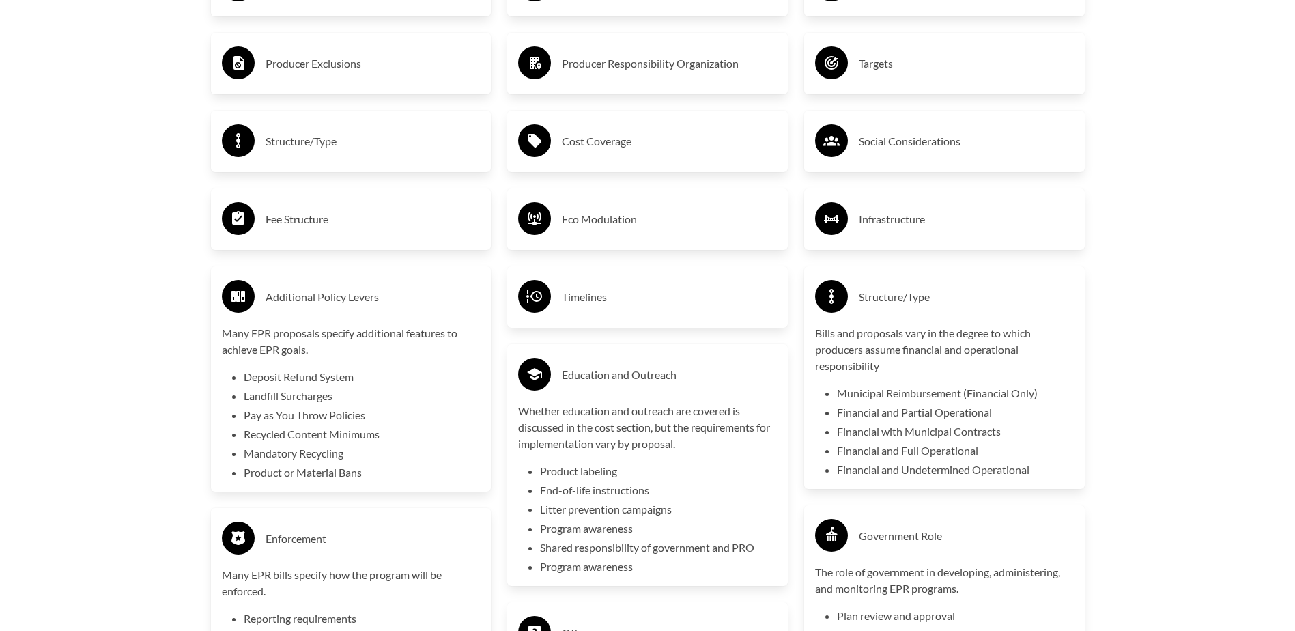
scroll to position [2594, 0]
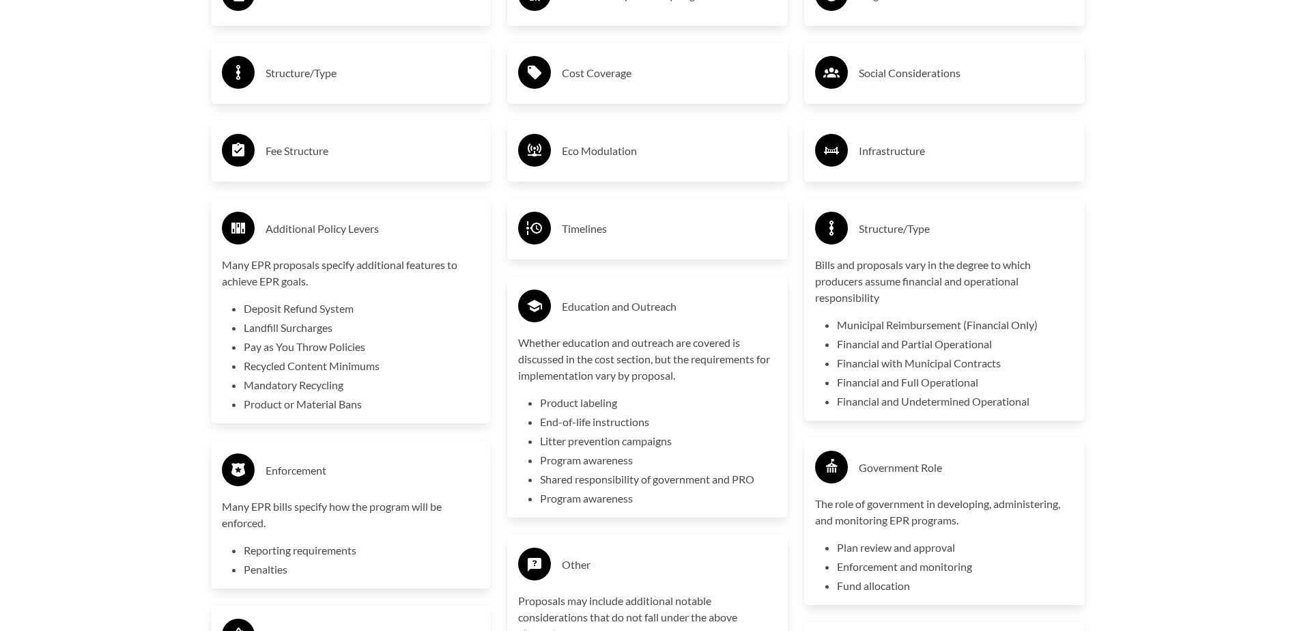
click at [393, 226] on h3 "Additional Policy Levers" at bounding box center [373, 229] width 215 height 22
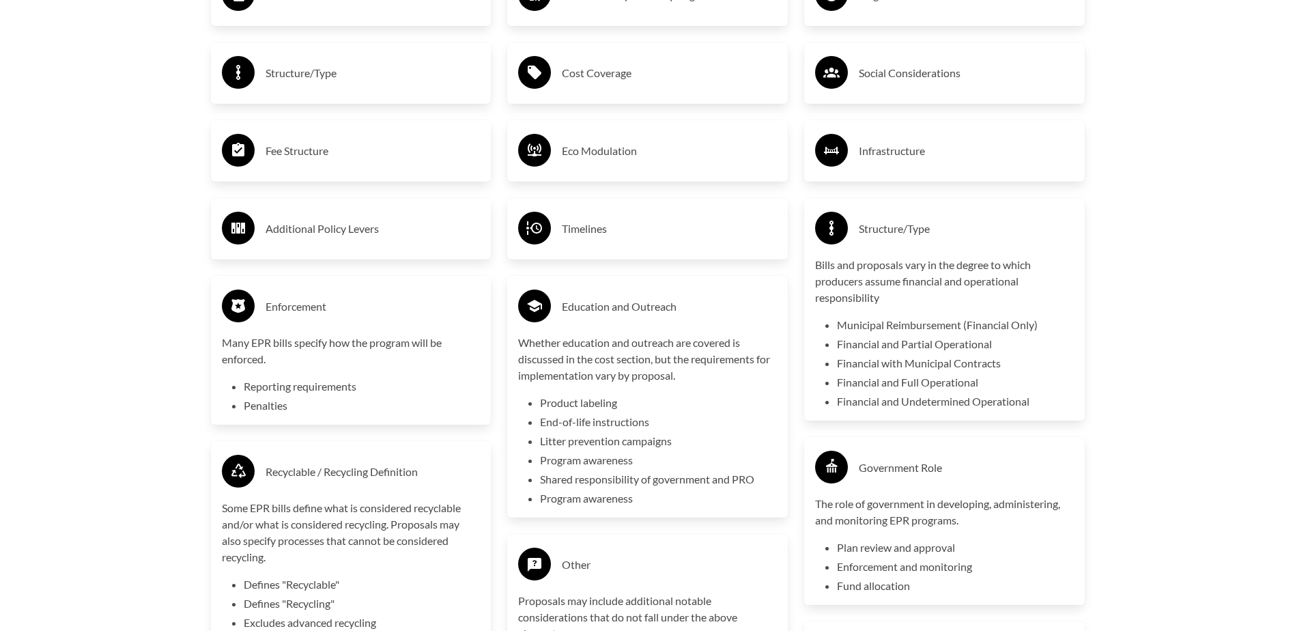
click at [912, 218] on div "Structure/Type" at bounding box center [944, 229] width 259 height 40
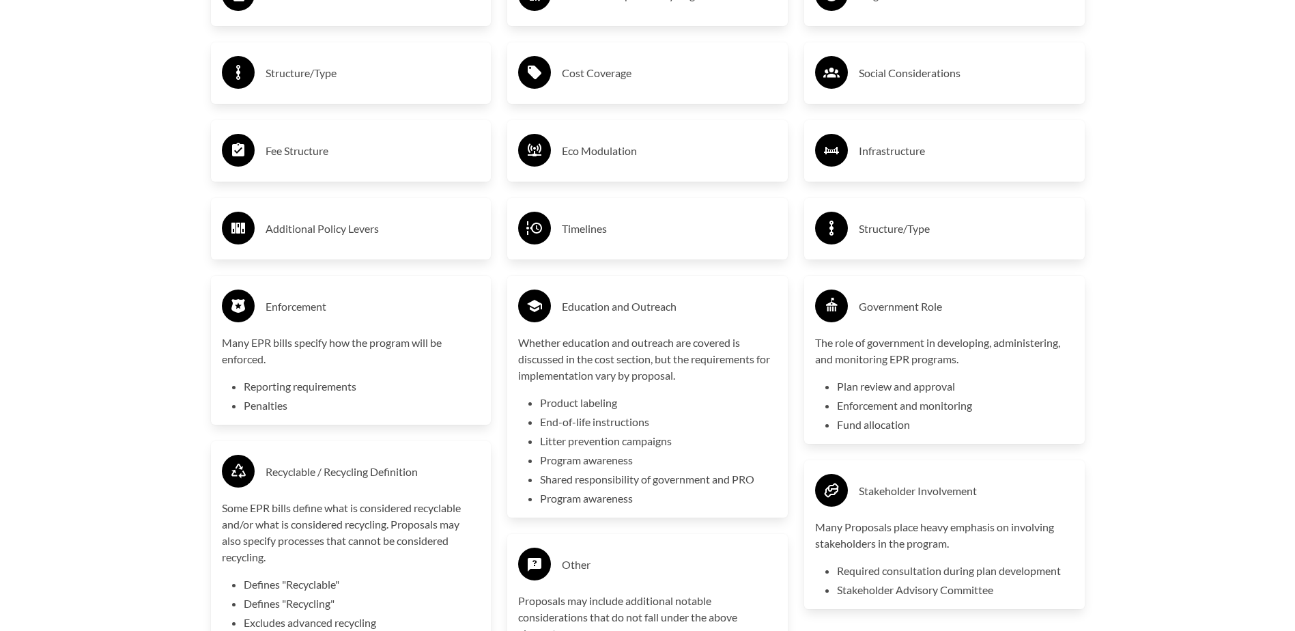
click at [338, 294] on div "Enforcement" at bounding box center [351, 307] width 259 height 40
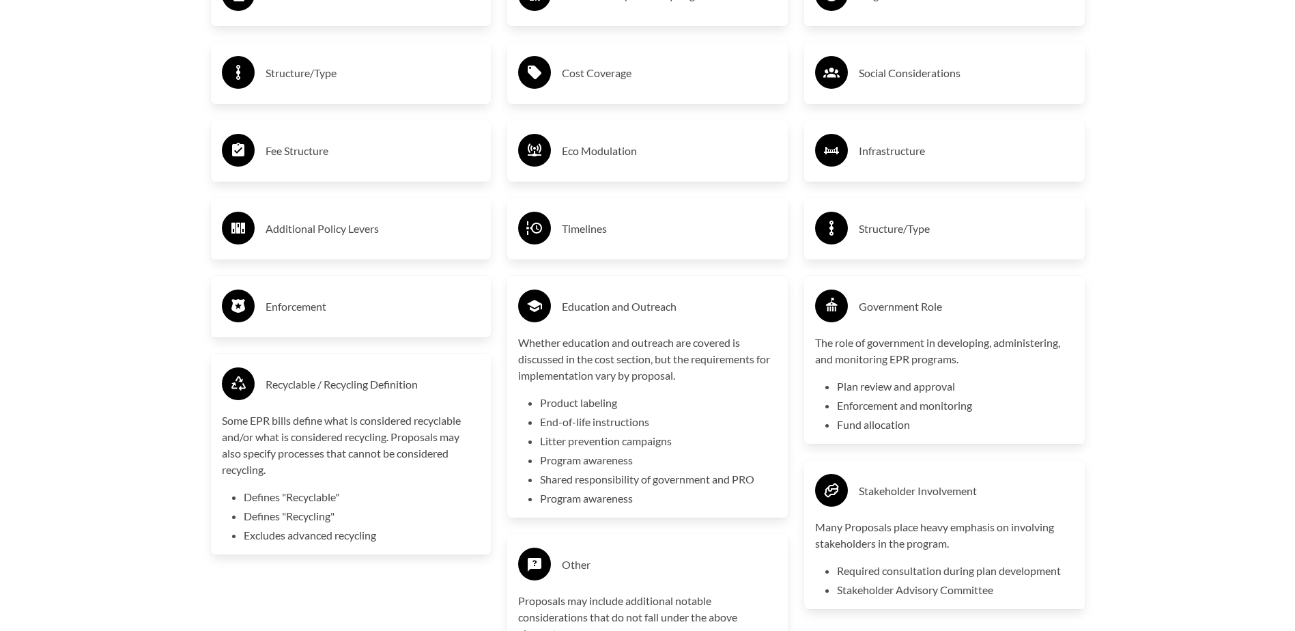
click at [732, 309] on h3 "Education and Outreach" at bounding box center [669, 307] width 215 height 22
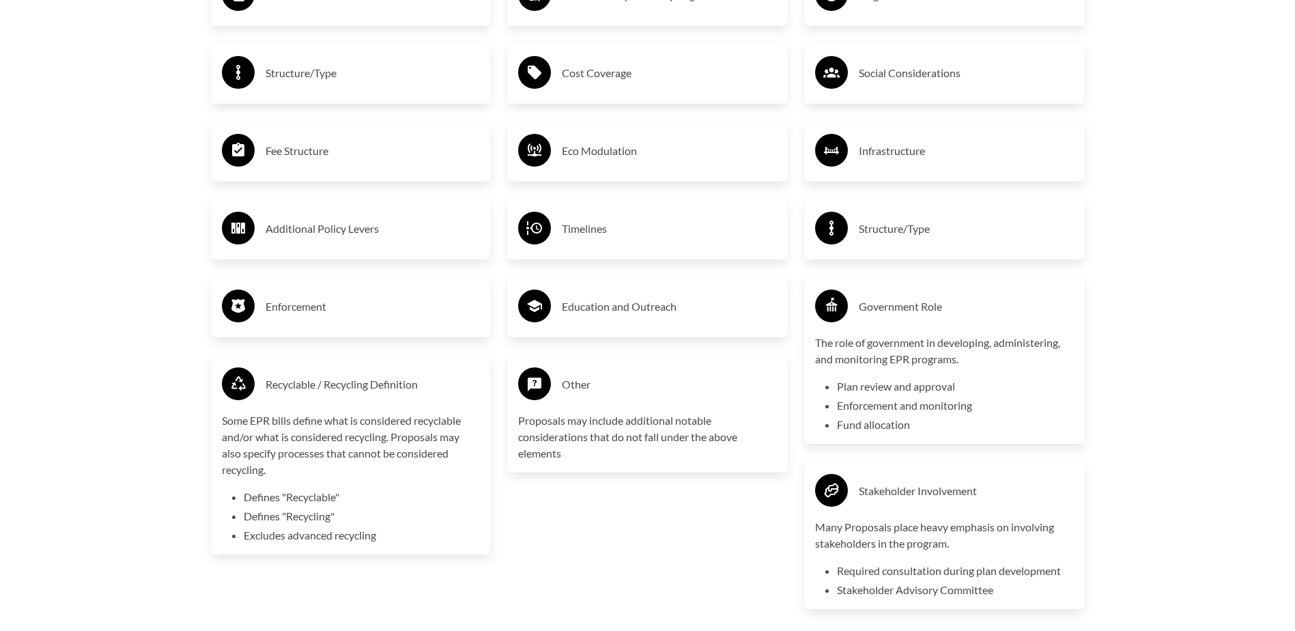
scroll to position [2663, 0]
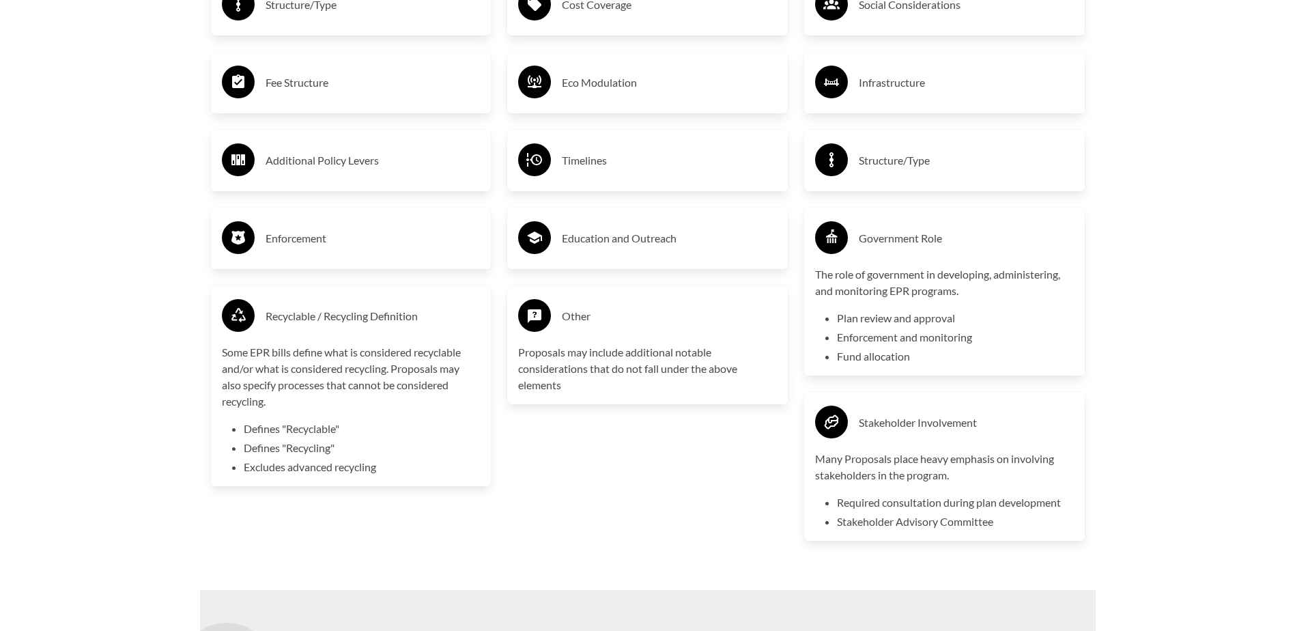
click at [965, 244] on h3 "Government Role" at bounding box center [966, 238] width 215 height 22
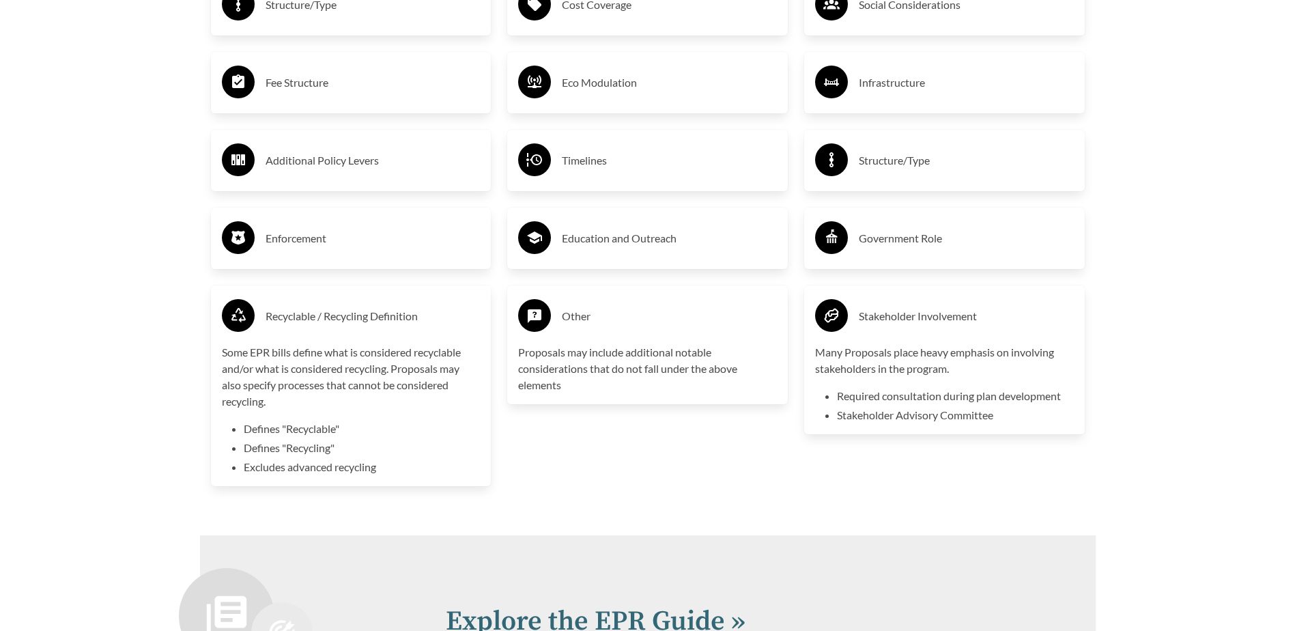
click at [580, 322] on h3 "Other" at bounding box center [669, 316] width 215 height 22
click at [430, 318] on h3 "Recyclable / Recycling Definition" at bounding box center [373, 316] width 215 height 22
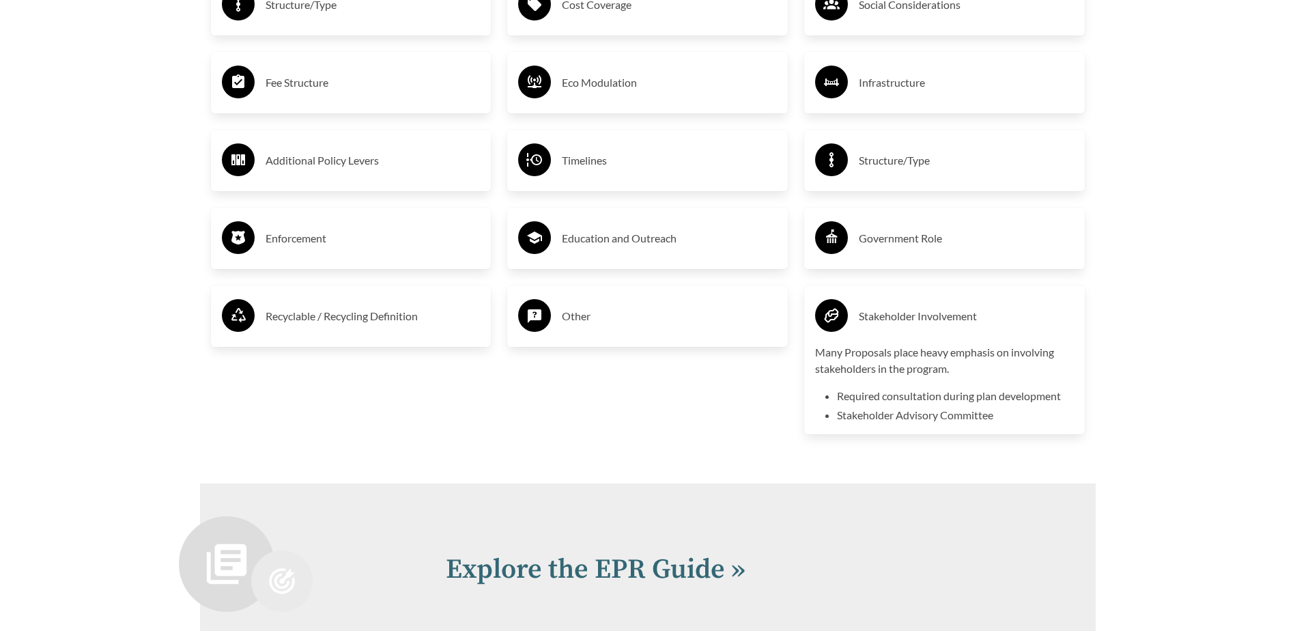
click at [875, 318] on h3 "Stakeholder Involvement" at bounding box center [966, 316] width 215 height 22
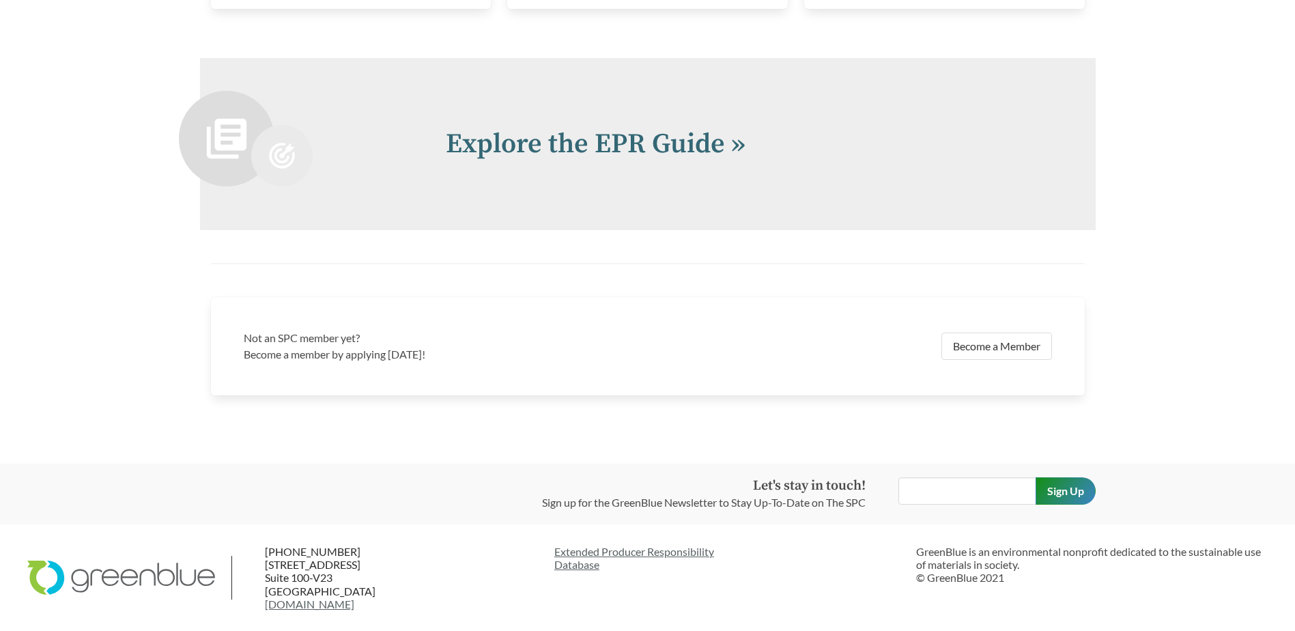
scroll to position [3003, 0]
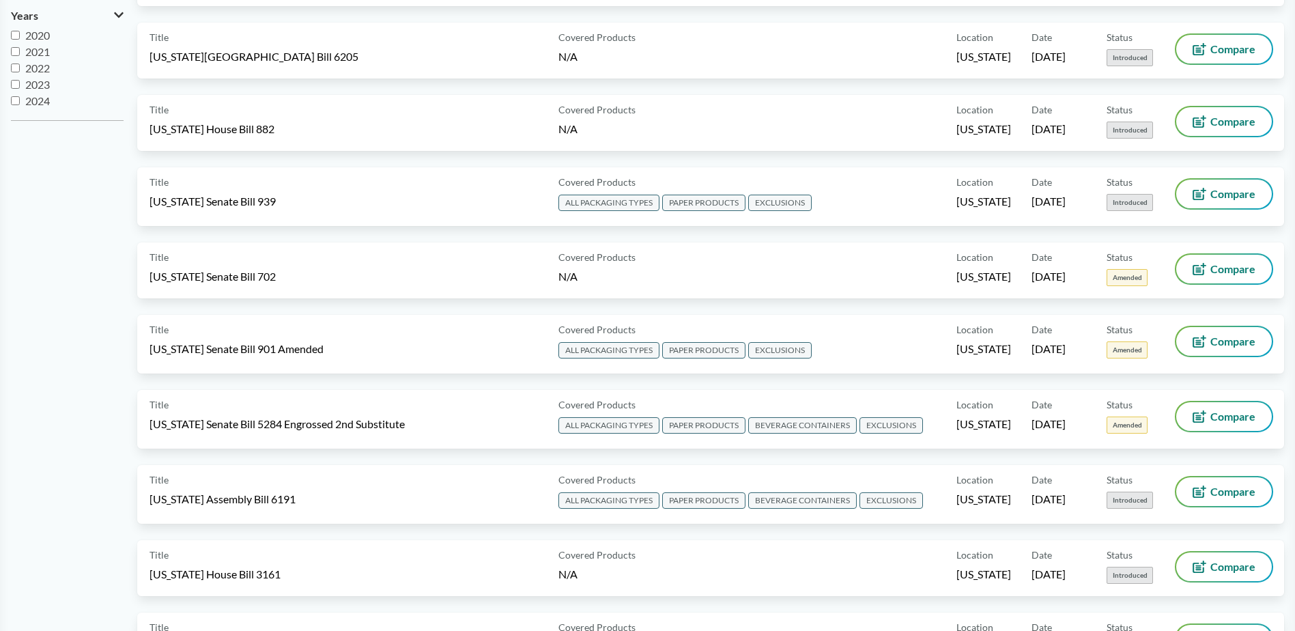
scroll to position [478, 0]
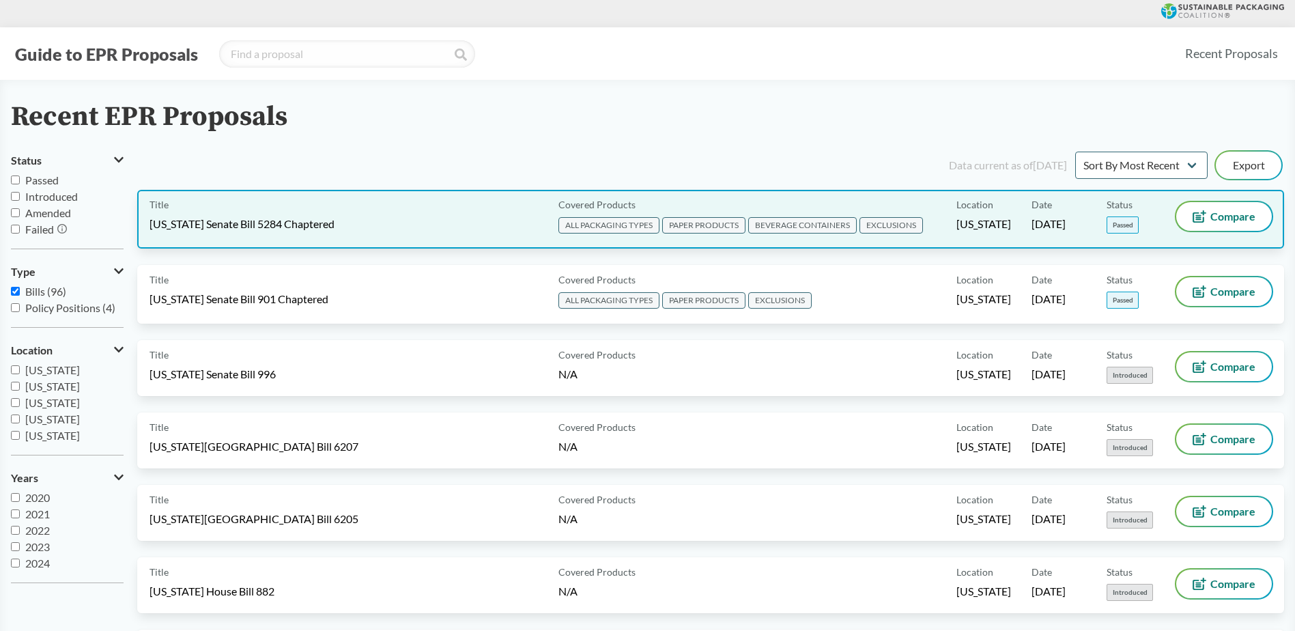
click at [344, 222] on div "Title Washington Senate Bill 5284 Chaptered" at bounding box center [351, 219] width 403 height 34
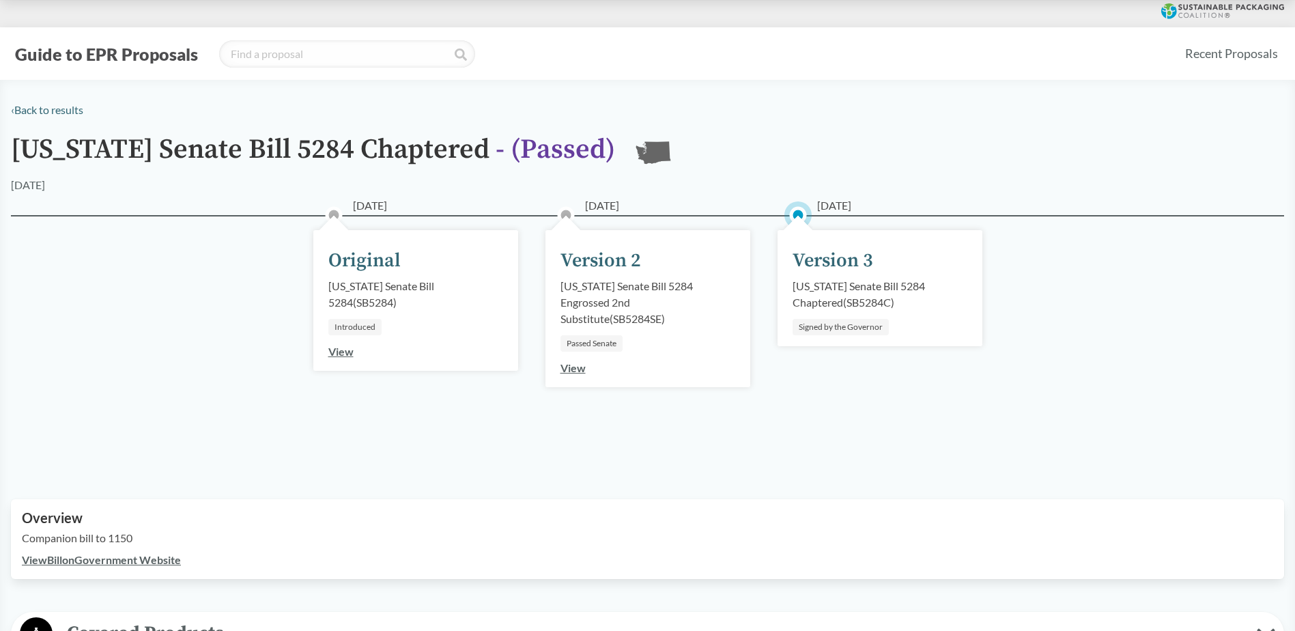
click at [862, 324] on div "Signed by the Governor" at bounding box center [841, 327] width 96 height 16
click at [836, 247] on div "Version 3" at bounding box center [833, 260] width 81 height 29
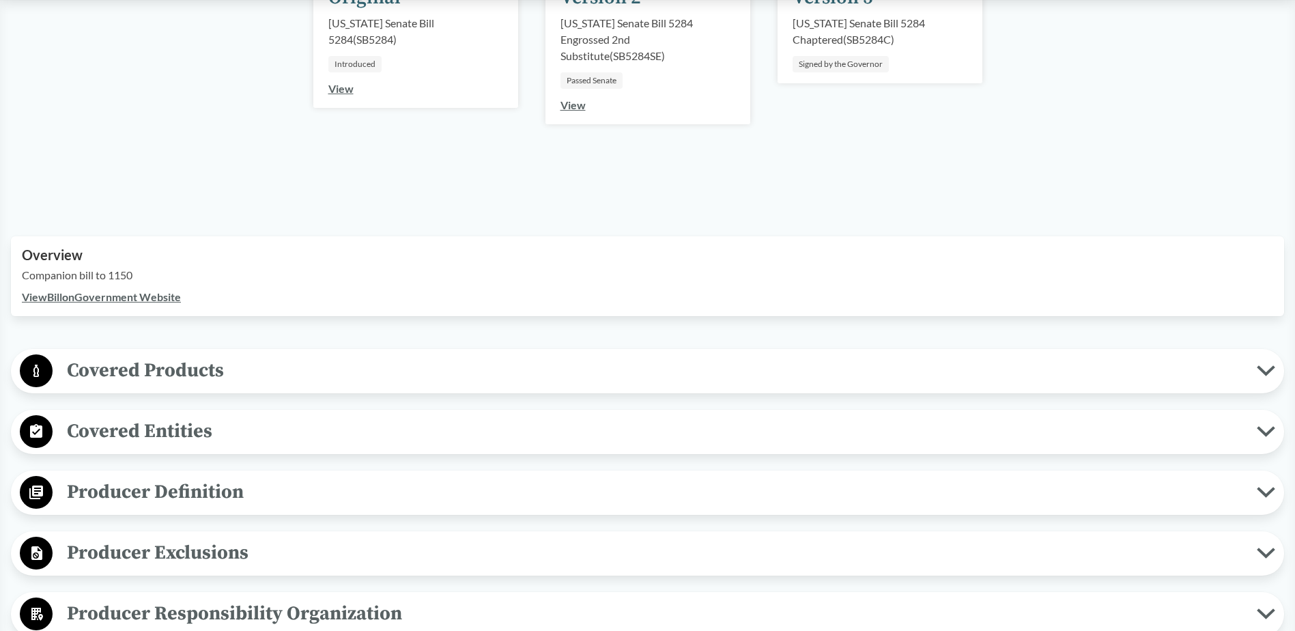
scroll to position [273, 0]
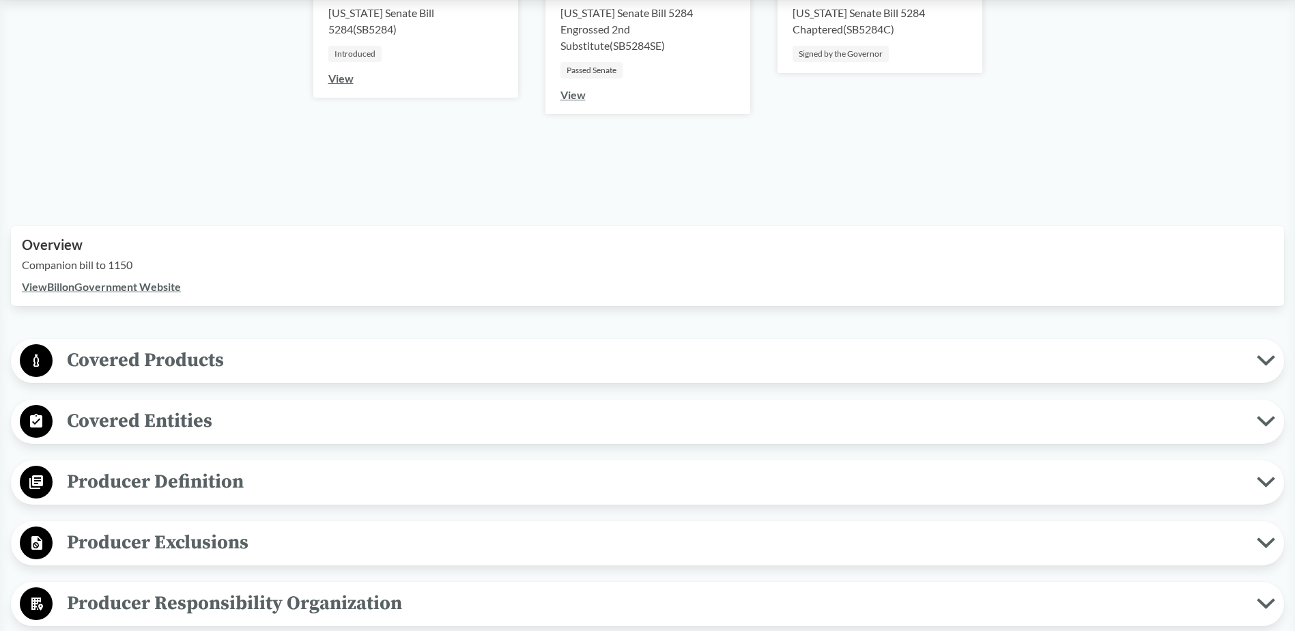
click at [180, 369] on span "Covered Products" at bounding box center [655, 360] width 1204 height 31
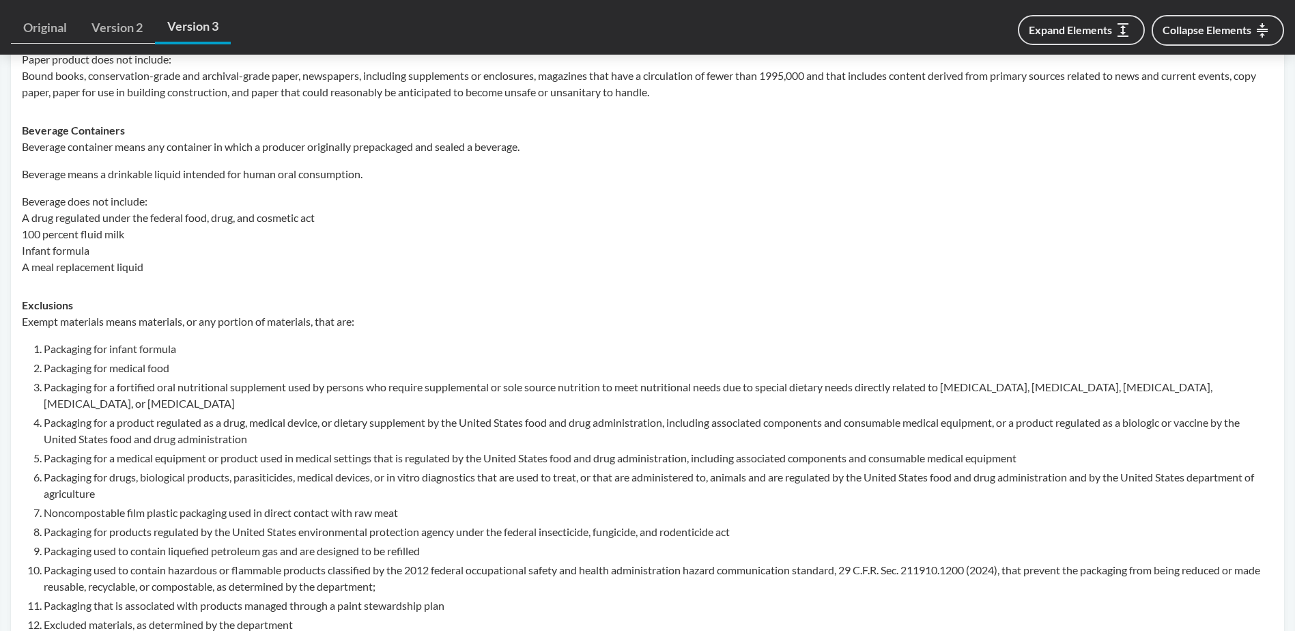
scroll to position [819, 0]
